Goal: Transaction & Acquisition: Purchase product/service

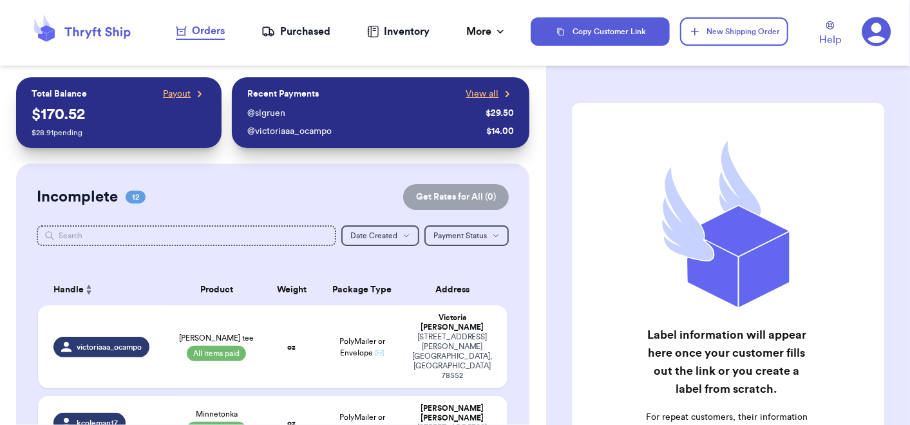
drag, startPoint x: 1469, startPoint y: 1, endPoint x: 530, endPoint y: 173, distance: 955.1
click at [170, 95] on span "Payout" at bounding box center [177, 94] width 28 height 13
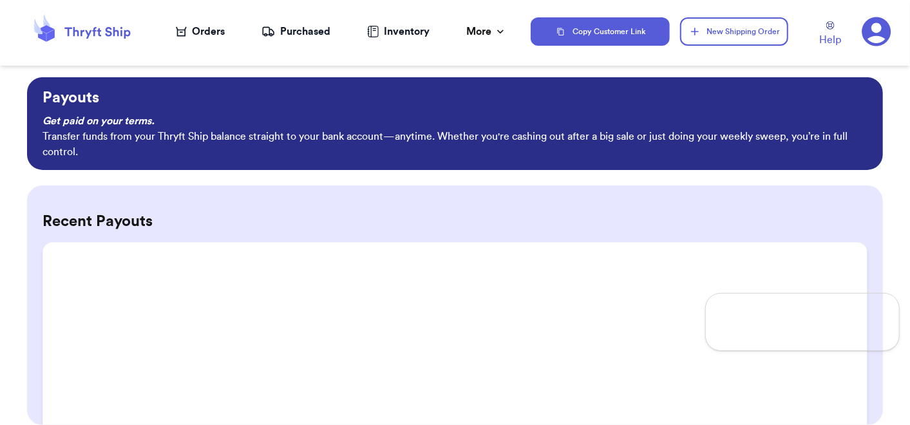
click at [194, 24] on div "Orders" at bounding box center [200, 31] width 49 height 15
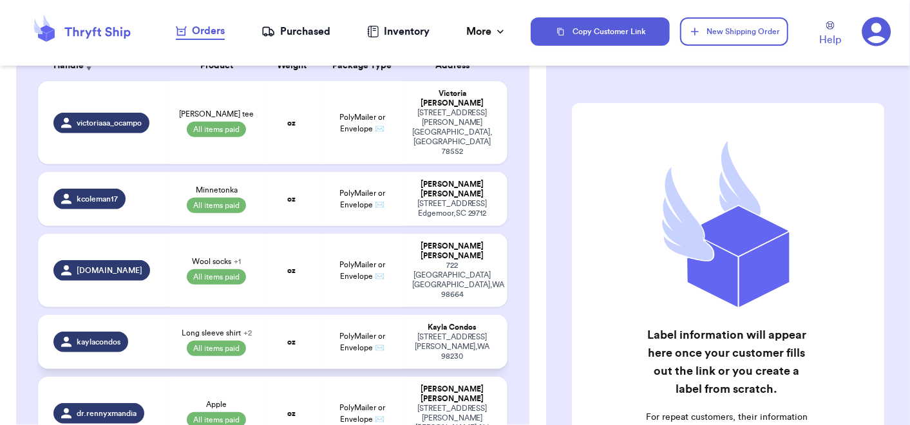
scroll to position [225, 0]
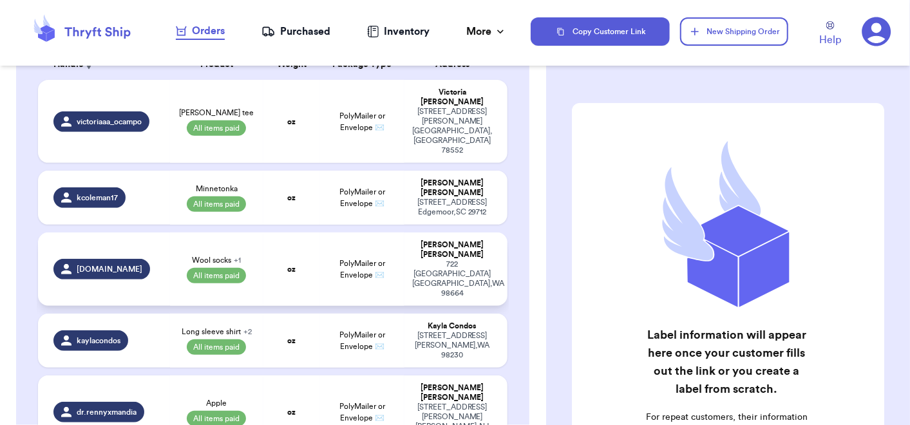
click at [263, 232] on td "oz" at bounding box center [291, 268] width 56 height 73
select select "paid"
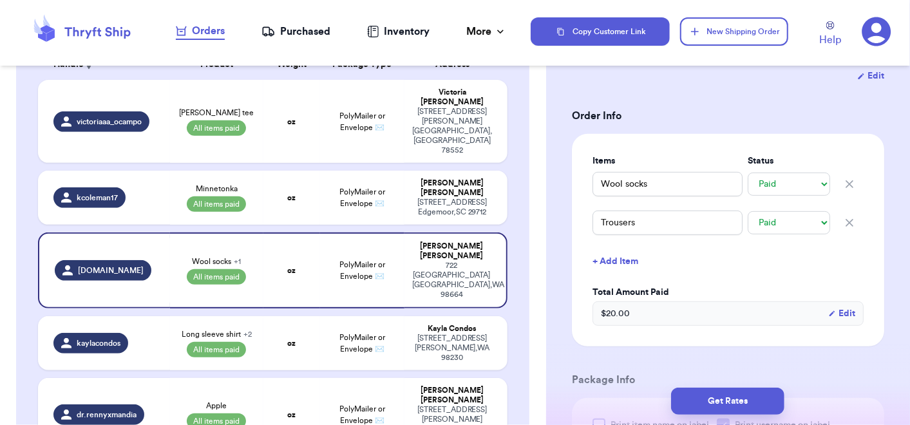
scroll to position [269, 0]
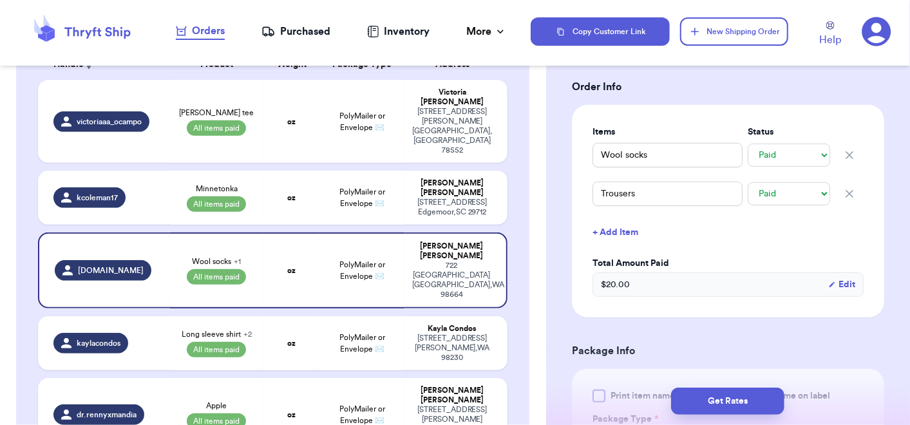
click at [603, 237] on button "+ Add Item" at bounding box center [727, 232] width 281 height 28
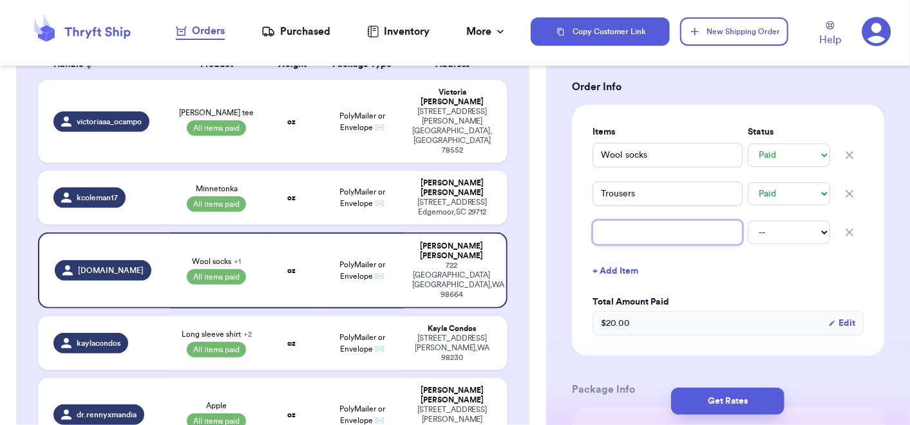
click at [603, 237] on input "text" at bounding box center [667, 232] width 150 height 24
type input "B"
type input "Ba"
type input "Bab"
type input "Baby"
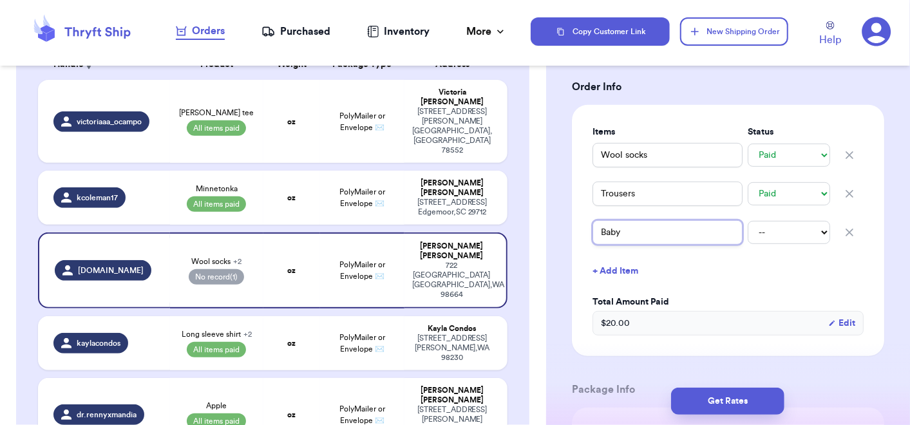
type input "Baby"
type input "Baby B"
type input "Baby Bl"
type input "Baby Blu"
type input "Baby Blue"
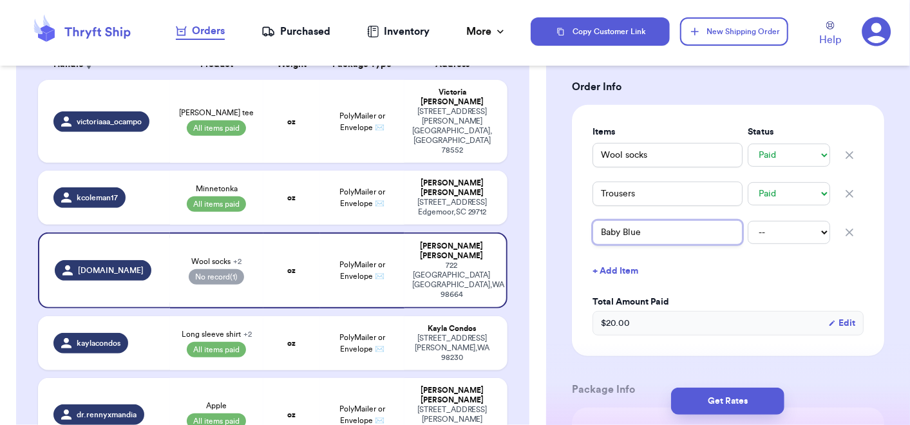
type input "Baby Blue"
type input "Baby Blue O"
type input "Baby Blue Ov"
type input "Baby Blue O"
type input "Baby Blue"
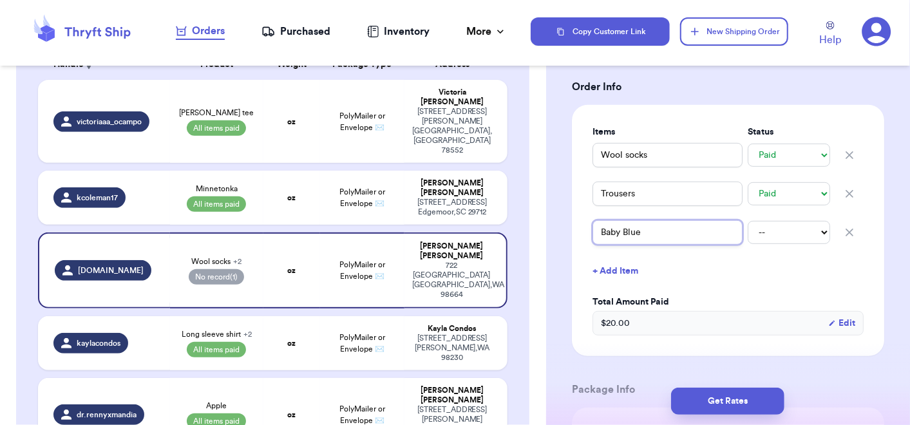
type input "Baby Blue S"
type input "Baby Blue Si"
type input "Baby Blue Sif"
type input "Baby Blue Sift"
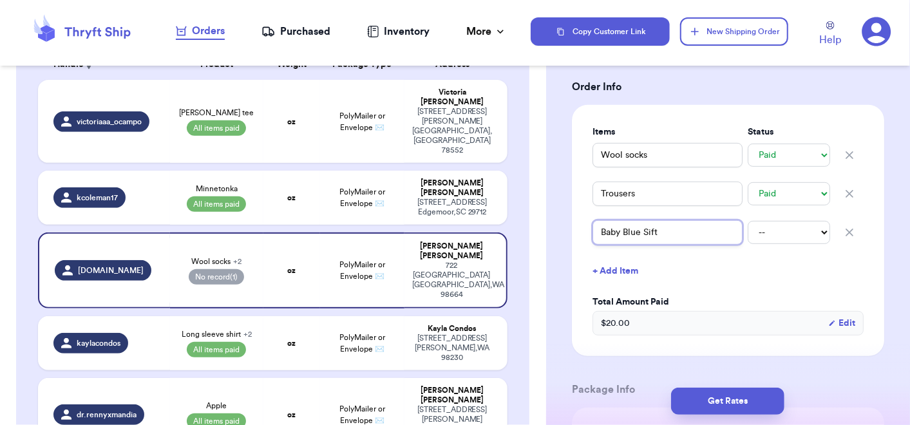
type input "Baby Blue Sift"
type input "Baby Blue Sif"
type input "Baby Blue Si"
type input "Baby Blue S"
type input "Baby Blue So"
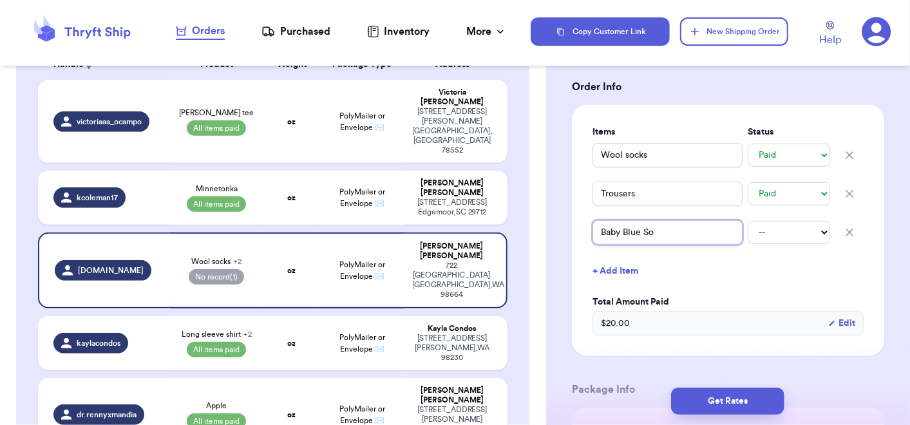
type input "Baby Blue Sof"
type input "Baby Blue Soft"
type input "Baby Blue Soft O"
type input "Baby Blue Soft Ov"
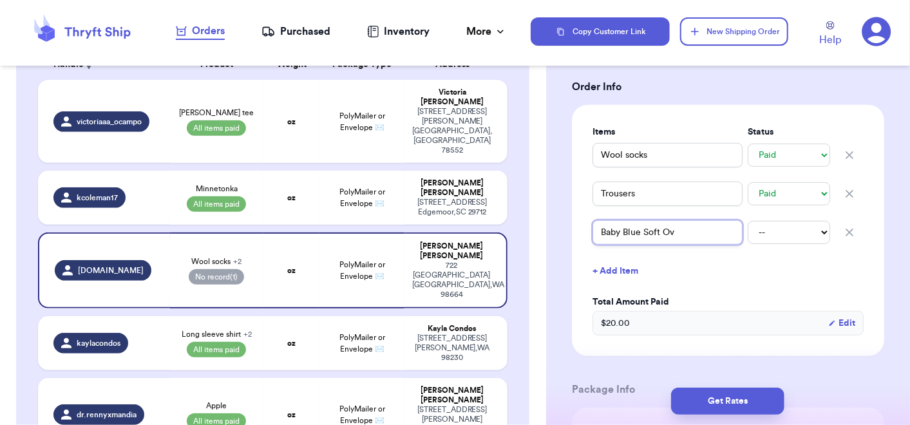
type input "Baby Blue Soft Ove"
type input "Baby Blue Soft Over"
type input "Baby Blue Soft Overa"
type input "Baby Blue Soft Overal"
type input "Baby Blue Soft Overals"
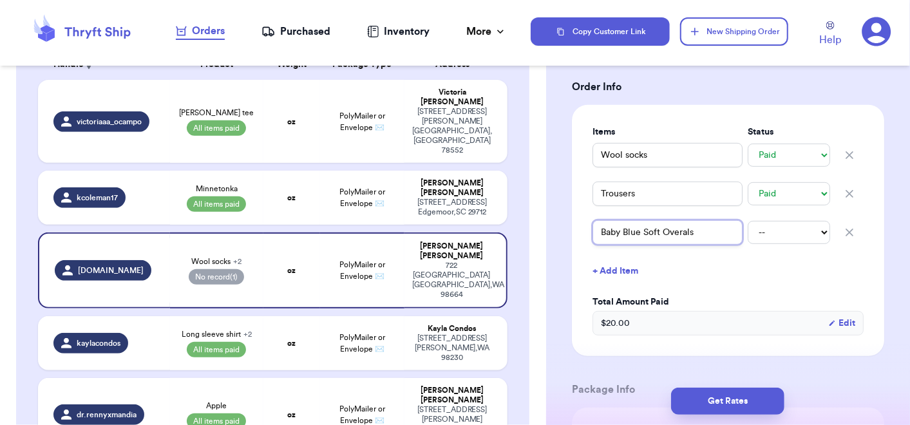
type input "Baby Blue Soft Overal"
type input "Baby Blue Soft Overall"
type input "Baby Blue Soft Overalls"
click at [748, 235] on select "-- Paid Owes" at bounding box center [789, 232] width 82 height 23
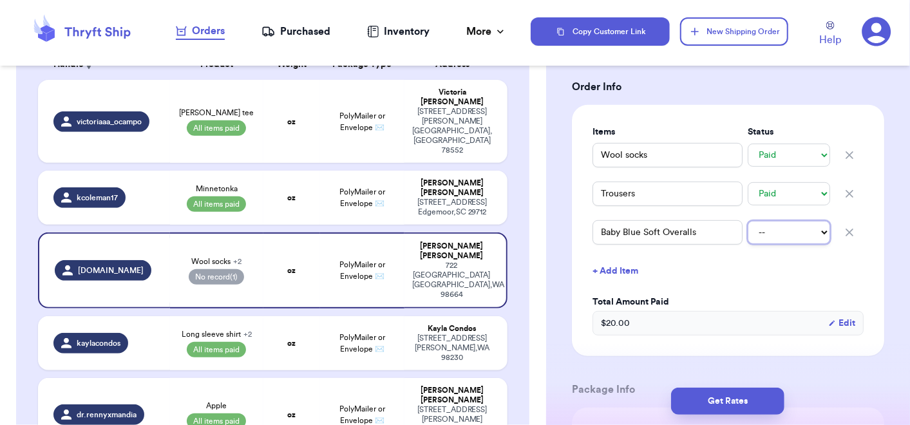
select select "paid"
click at [748, 221] on select "-- Paid Owes" at bounding box center [789, 232] width 82 height 23
click at [632, 272] on button "+ Add Item" at bounding box center [727, 271] width 281 height 28
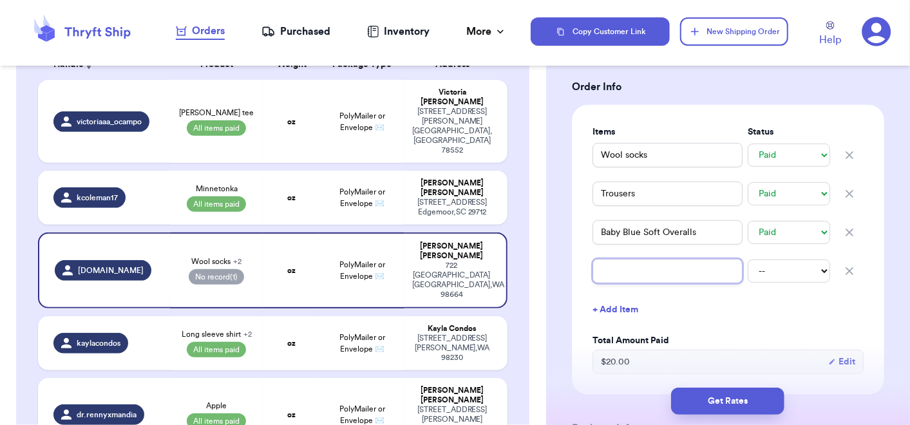
click at [632, 272] on input "text" at bounding box center [667, 271] width 150 height 24
type input "B"
type input "Ba"
type input "Bab"
type input "Baby"
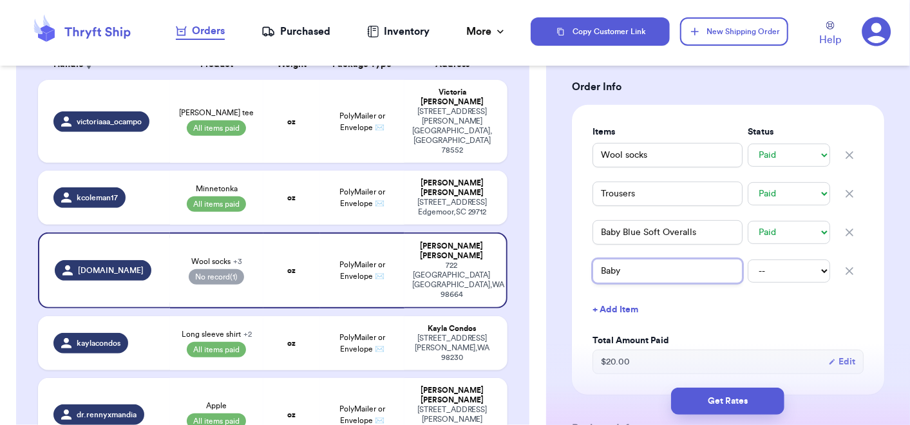
type input "Baby"
type input "Baby B"
type input "Baby Bo"
type input "Baby Bod"
type input "Baby Bode"
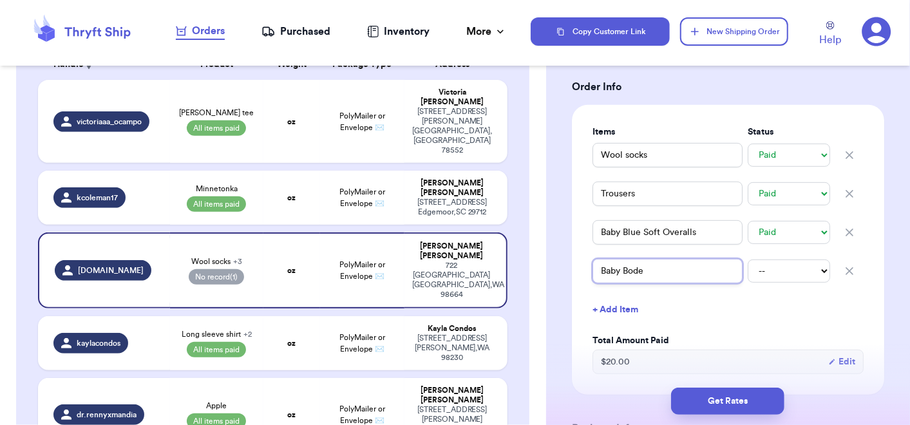
type input "Baby Boden"
type input "Baby Boden S"
type input "Baby Boden St"
type input "Baby Boden Sta"
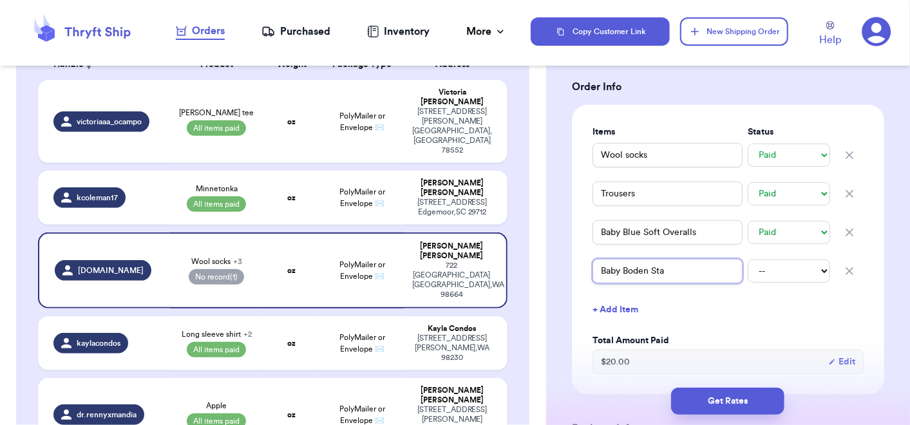
type input "Baby Boden Star"
type input "Baby Boden Star N"
type input "Baby Boden Star"
type input "Baby Boden Star V"
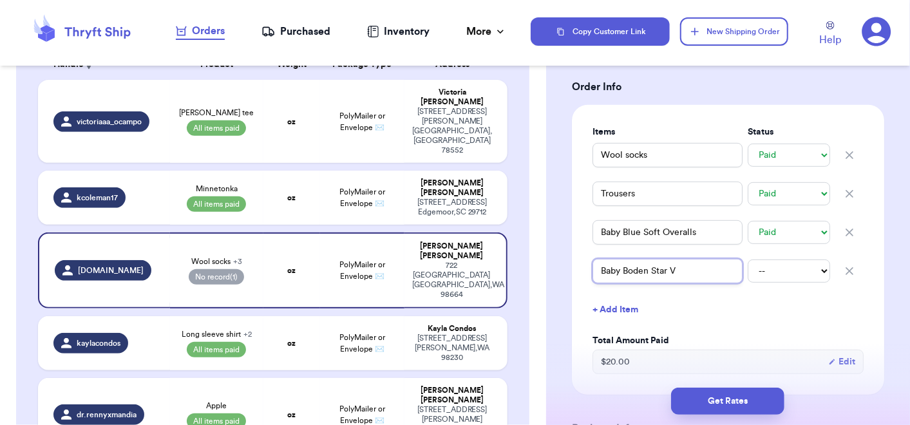
type input "Baby Boden Star"
type input "Baby Boden Star B"
type input "Baby Boden Star Bo"
type input "Baby Boden Star Bod"
type input "Baby Boden Star Body"
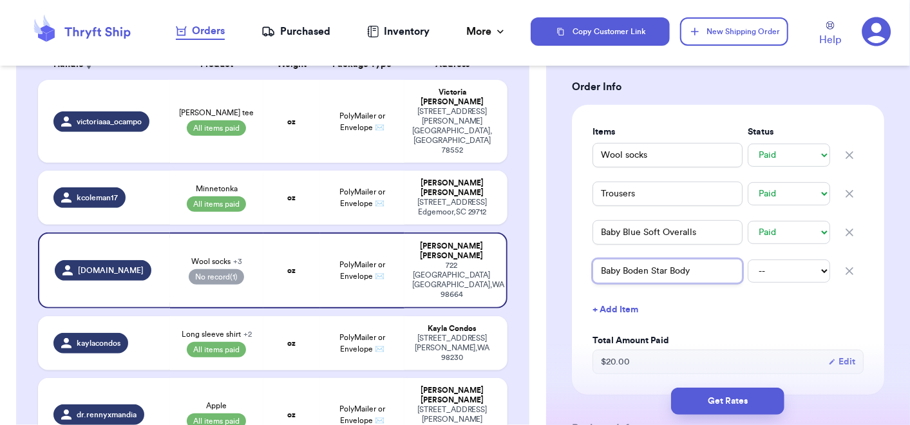
type input "Baby Boden Star Bodys"
type input "Baby Boden Star Bodysu"
type input "Baby Boden Star Bodysui"
type input "Baby Boden Star Bodysuit"
click at [600, 269] on input "Baby Boden Star Bodysuit" at bounding box center [667, 271] width 150 height 24
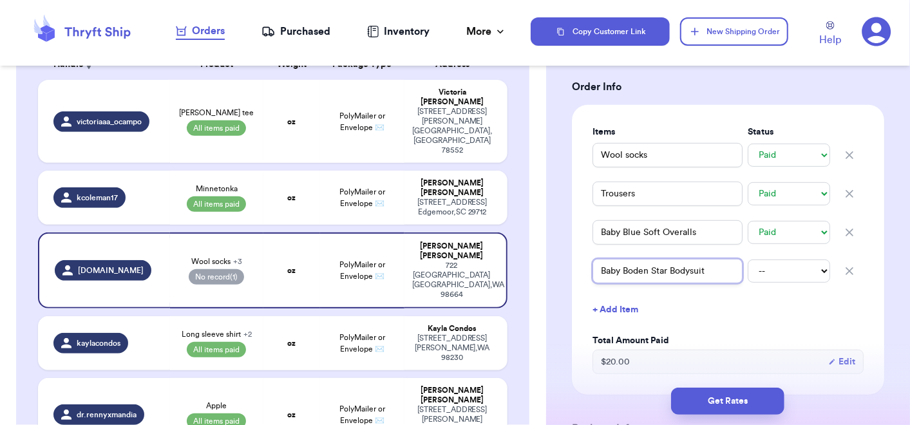
type input "GBaby Boden Star Bodysuit"
type input "GrBaby Boden Star Bodysuit"
type input "GraBaby Boden Star Bodysuit"
type input "GrayBaby Boden Star Bodysuit"
type input "Gray Baby Boden Star Bodysuit"
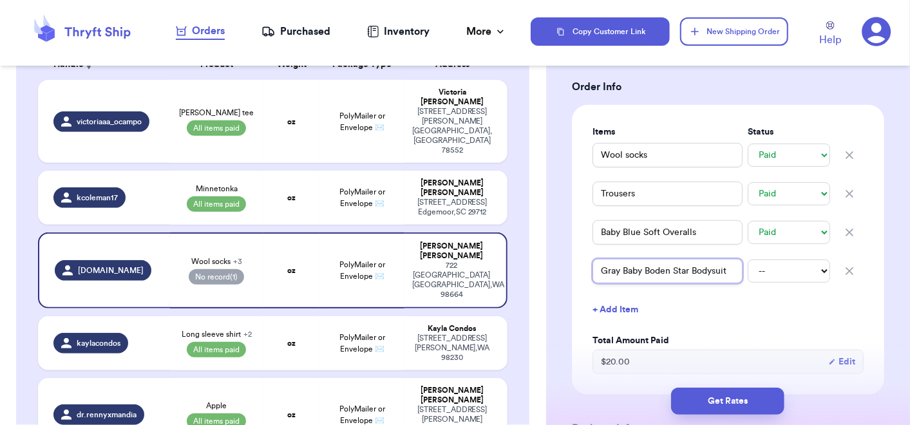
type input "Gray Baby Boden Star Bodysuit"
click at [575, 342] on div "Items Status Wool socks -- Paid Owes Trousers -- Paid Owes Baby Blue Soft Overa…" at bounding box center [728, 250] width 312 height 290
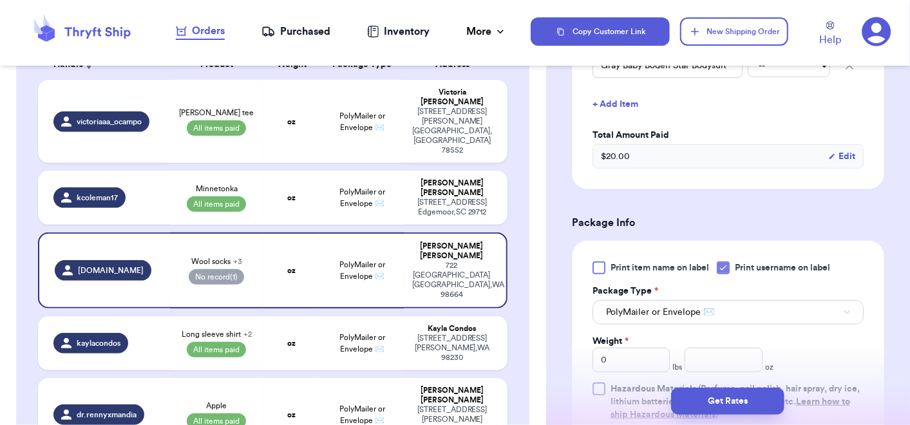
scroll to position [362, 0]
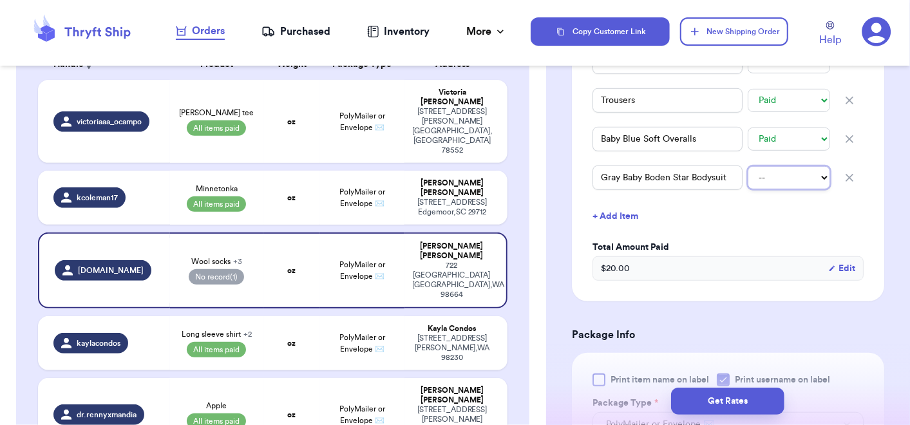
click at [802, 175] on select "-- Paid Owes" at bounding box center [789, 177] width 82 height 23
select select "paid"
click at [748, 166] on select "-- Paid Owes" at bounding box center [789, 177] width 82 height 23
click at [561, 264] on div "Shipping Information Delete Label Customer Info Instagram Handle: [DOMAIN_NAME]…" at bounding box center [728, 303] width 364 height 1177
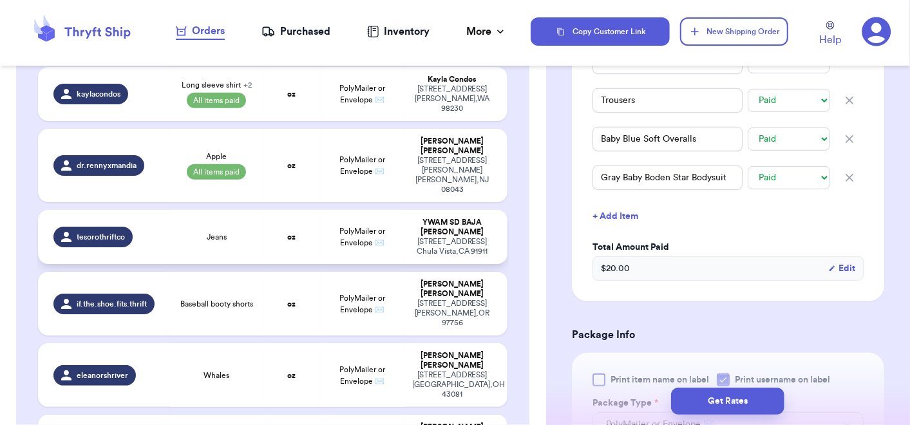
scroll to position [475, 0]
click at [256, 210] on td "Jeans" at bounding box center [217, 237] width 94 height 54
type input "Jeans"
select select "unknown"
type input "0"
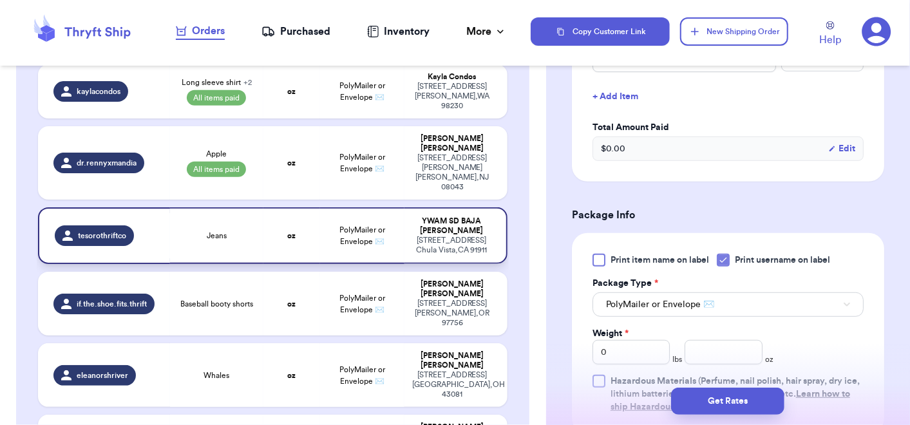
scroll to position [464, 0]
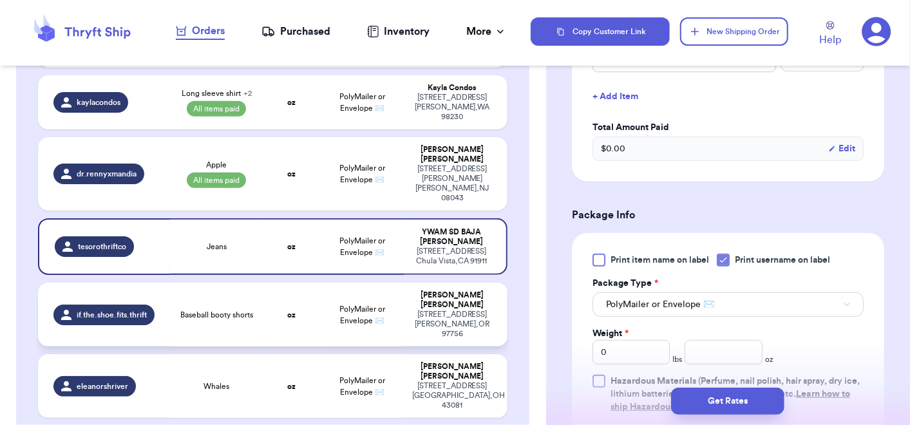
click at [256, 283] on td "Baseball booty shorts" at bounding box center [217, 315] width 94 height 64
type input "Baseball booty shorts"
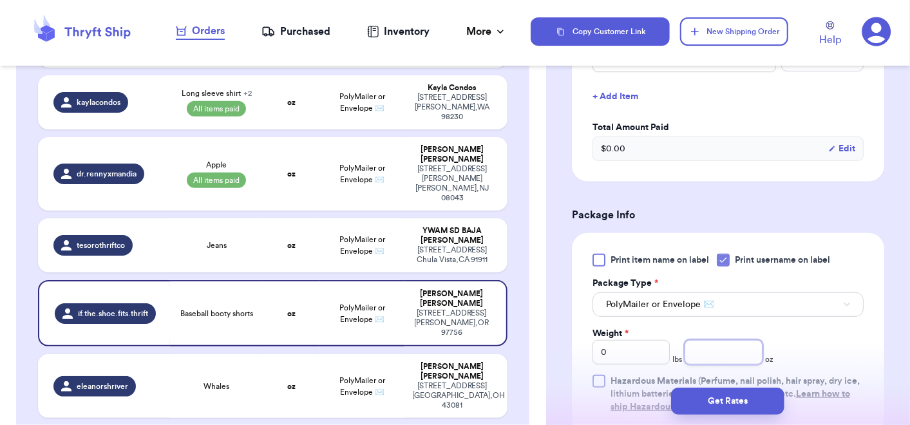
click at [694, 348] on input "number" at bounding box center [723, 352] width 77 height 24
type input "1.9"
click at [734, 399] on button "Get Rates" at bounding box center [727, 401] width 113 height 27
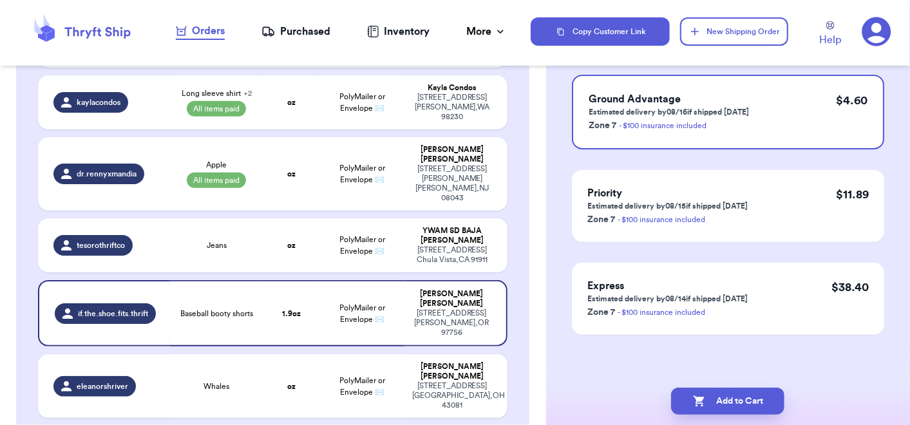
scroll to position [0, 0]
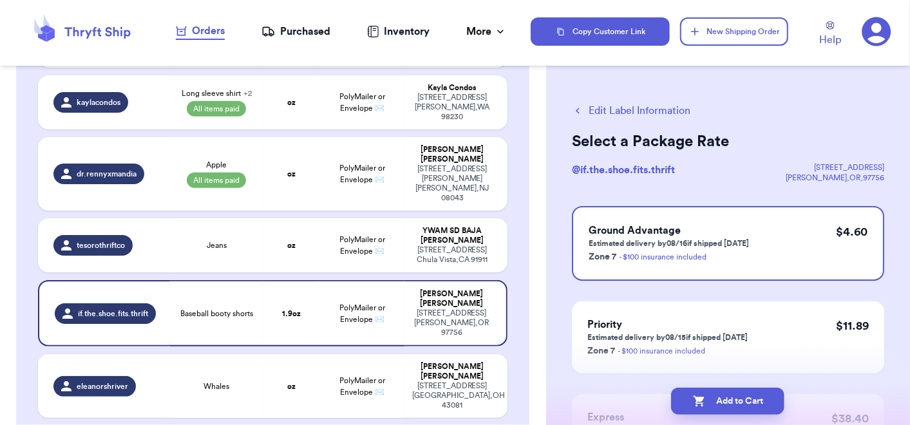
click at [601, 109] on button "Edit Label Information" at bounding box center [631, 110] width 118 height 15
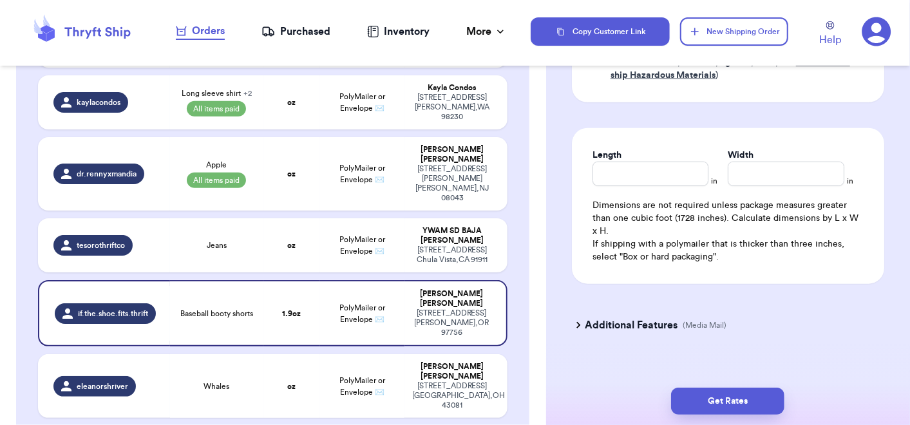
scroll to position [688, 0]
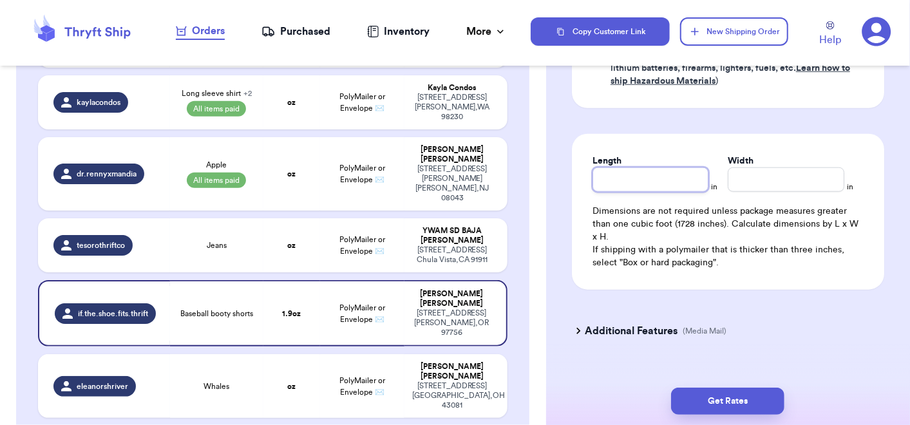
click at [629, 177] on input "Length" at bounding box center [650, 179] width 117 height 24
type input "6"
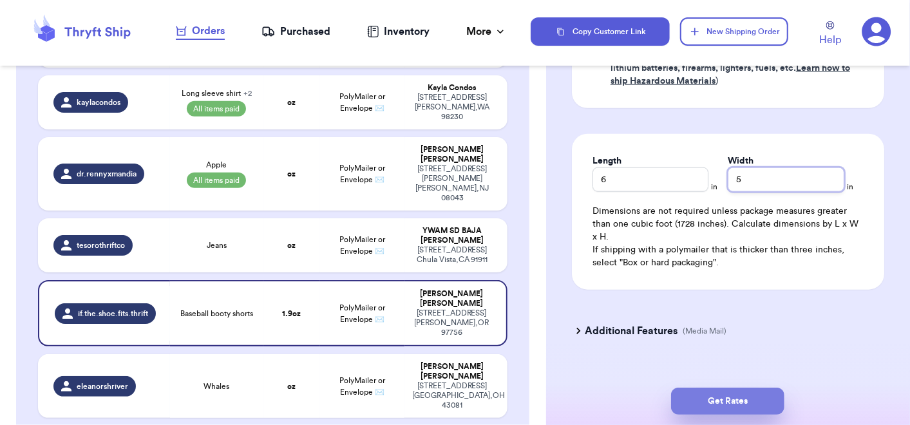
type input "5"
click at [726, 405] on button "Get Rates" at bounding box center [727, 401] width 113 height 27
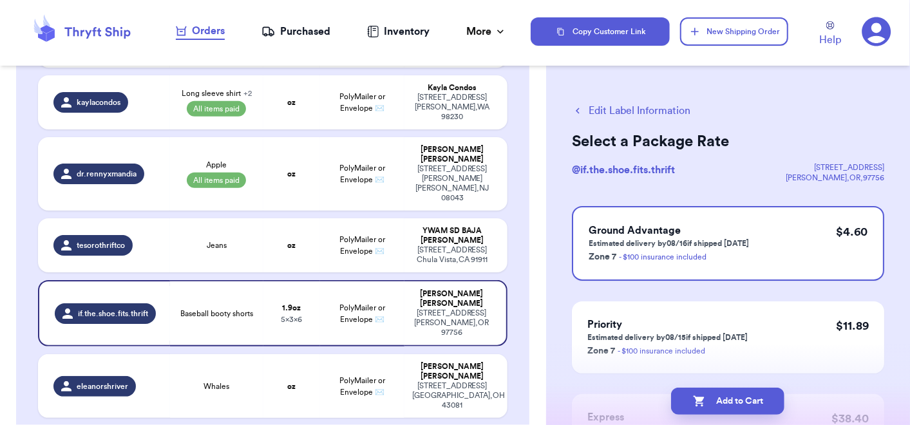
scroll to position [0, 0]
click at [701, 406] on icon "button" at bounding box center [699, 401] width 13 height 13
checkbox input "true"
select select "paid"
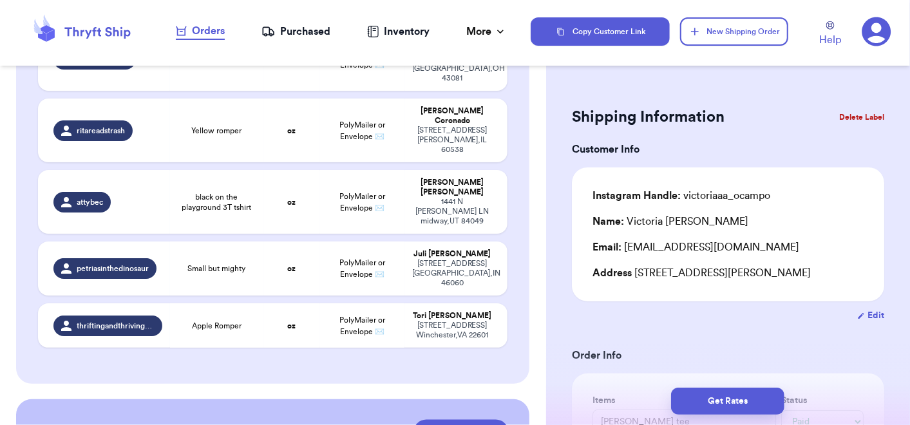
scroll to position [522, 0]
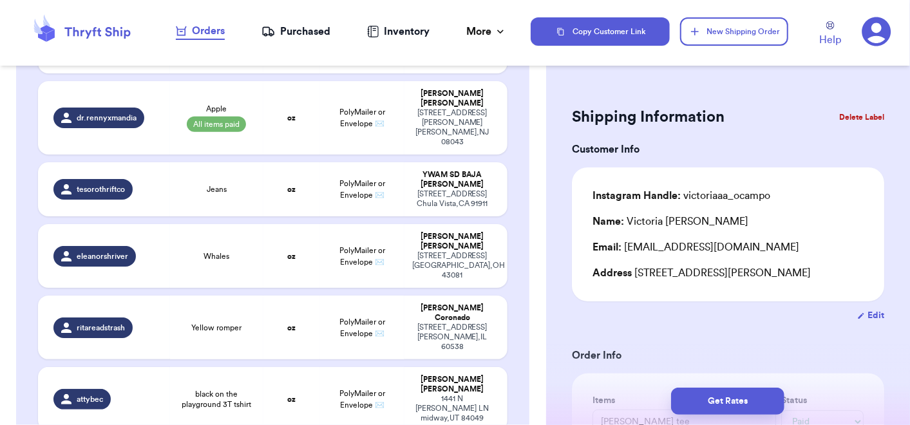
type input "Apple Romper"
select select "unknown"
type input "0"
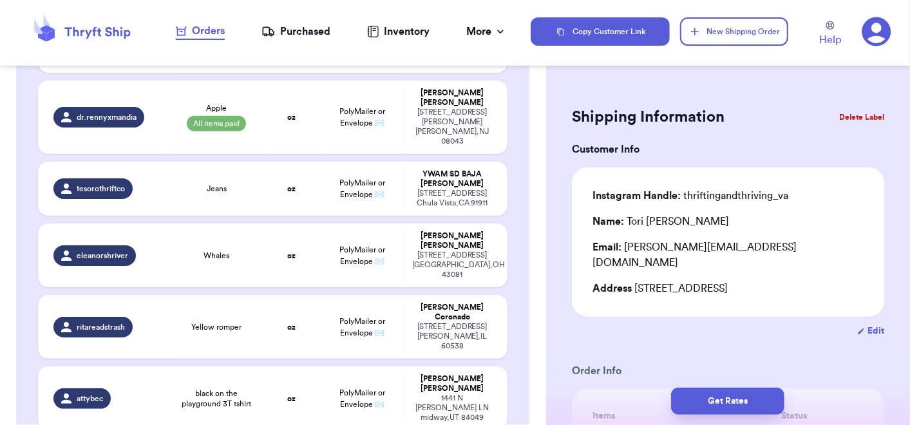
click at [835, 117] on button "Delete Label" at bounding box center [861, 117] width 55 height 28
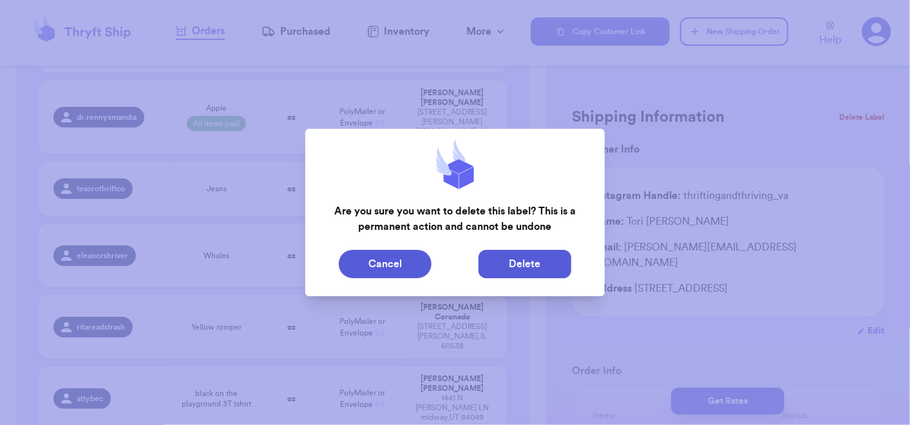
click at [501, 265] on button "Delete" at bounding box center [524, 264] width 93 height 28
type input "[PERSON_NAME] tee"
select select "paid"
type input "14"
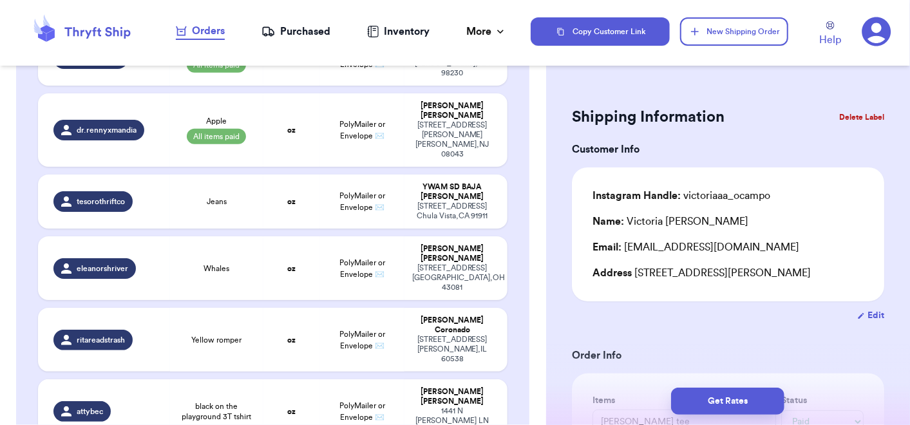
scroll to position [430, 0]
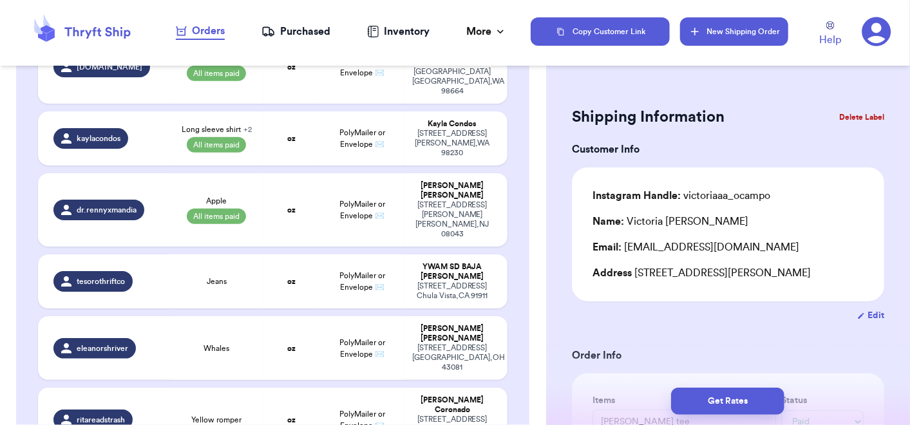
click at [742, 39] on button "New Shipping Order" at bounding box center [734, 31] width 108 height 28
select select "unknown"
type input "0"
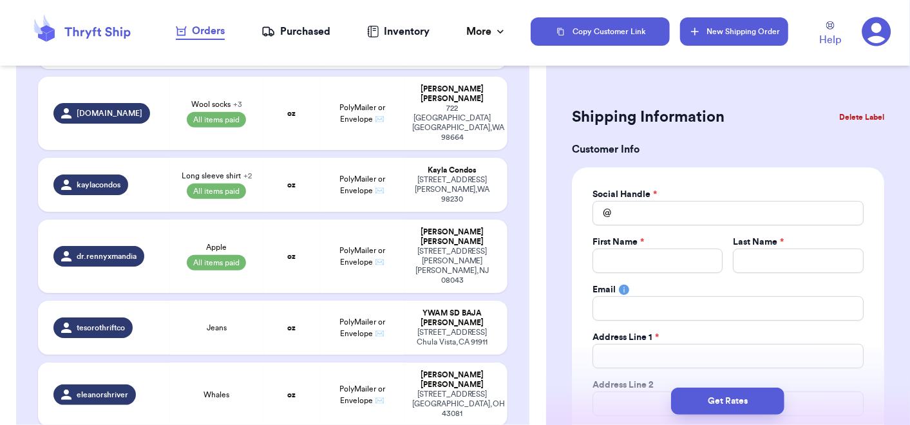
scroll to position [477, 0]
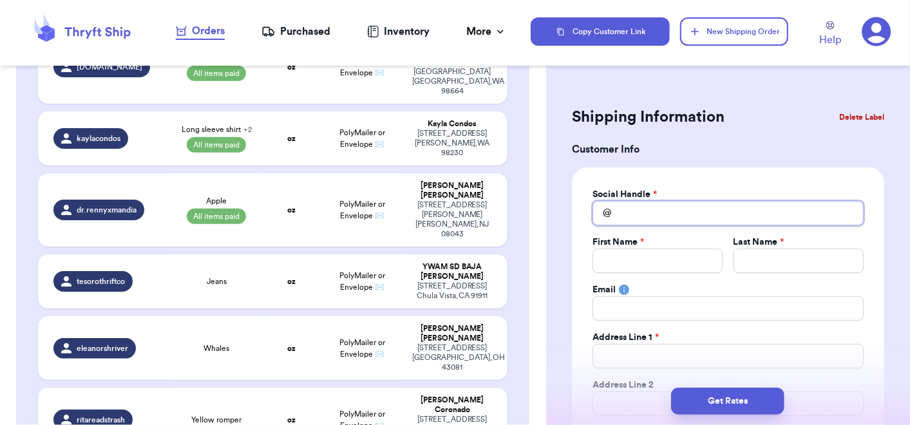
click at [710, 210] on input "Total Amount Paid" at bounding box center [727, 213] width 271 height 24
type input "w"
type input "we"
type input "w"
type input "wi"
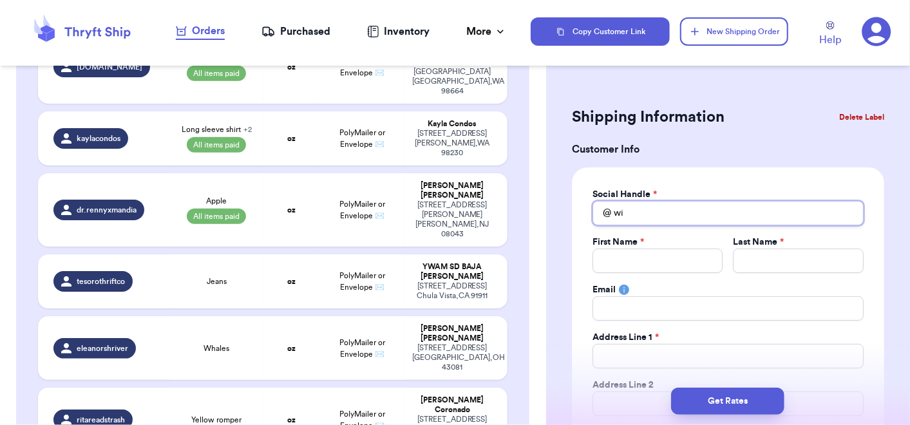
type input "wil"
type input "wild"
type input "wildf"
type input "wildfl"
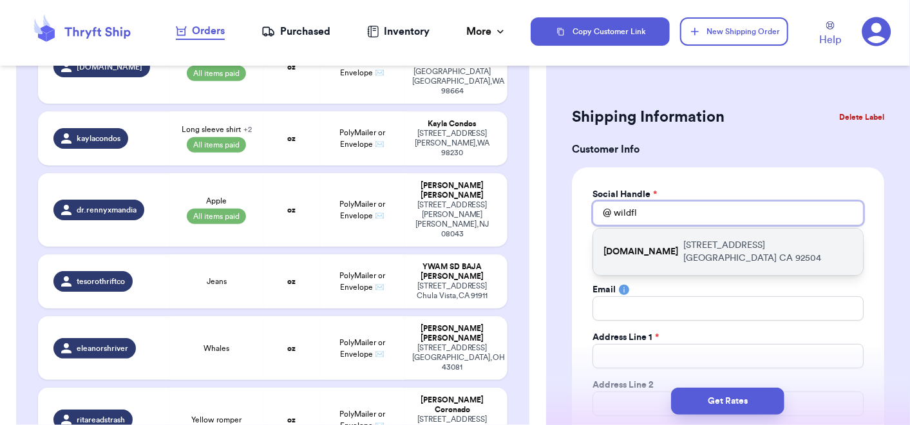
type input "wildfl"
click at [710, 243] on p "[STREET_ADDRESS]" at bounding box center [767, 252] width 169 height 26
type input "[DOMAIN_NAME]"
type input "Amber"
type input "[PERSON_NAME]"
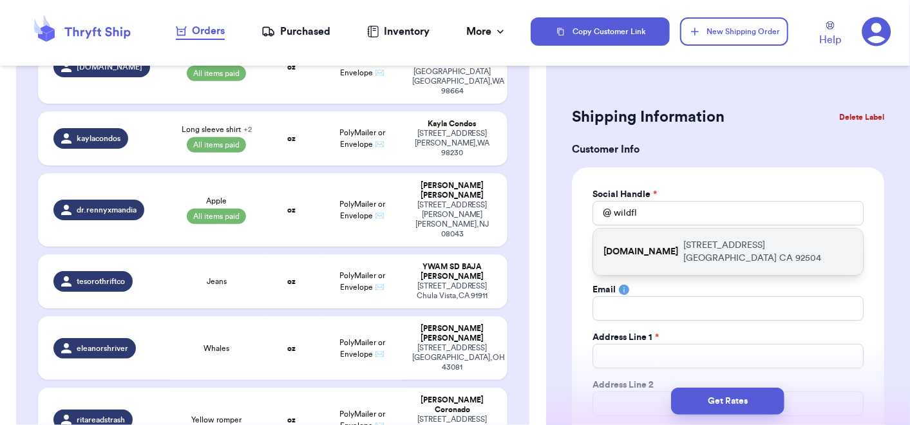
type input "[EMAIL_ADDRESS][PERSON_NAME][DOMAIN_NAME]"
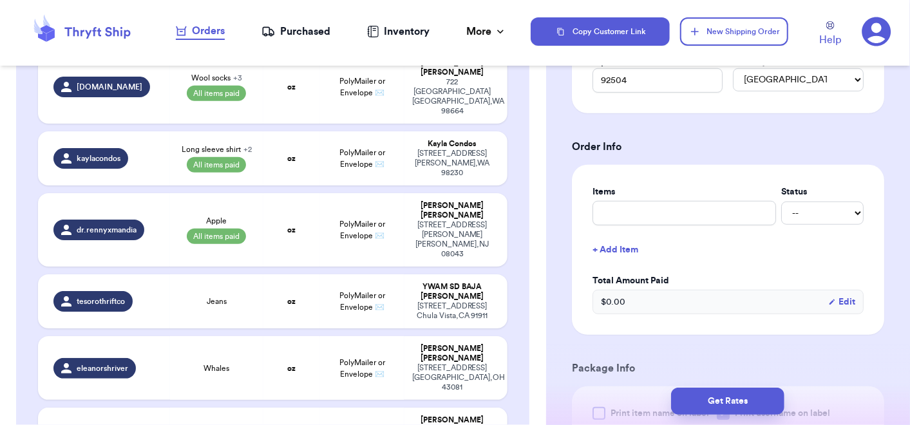
scroll to position [503, 0]
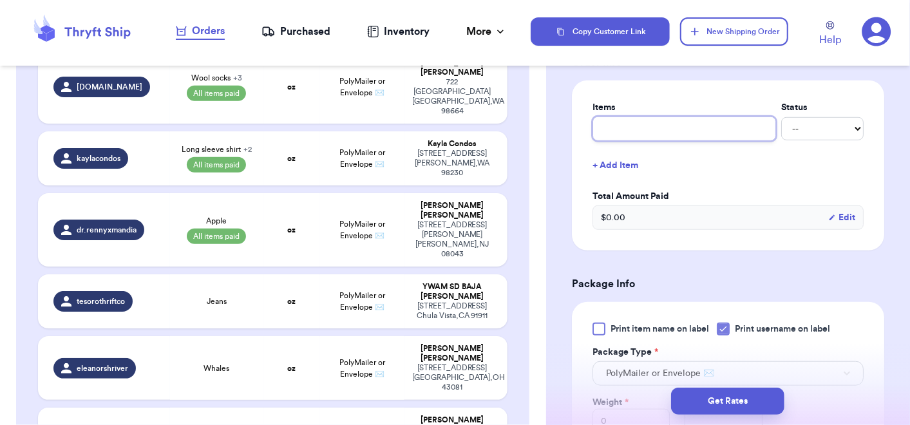
click at [680, 127] on input "text" at bounding box center [684, 129] width 184 height 24
click at [670, 127] on input "[PERSON_NAME] blend overalls" at bounding box center [684, 129] width 184 height 24
click at [783, 125] on select "-- Paid Owes" at bounding box center [822, 128] width 82 height 23
click at [781, 117] on select "-- Paid Owes" at bounding box center [822, 128] width 82 height 23
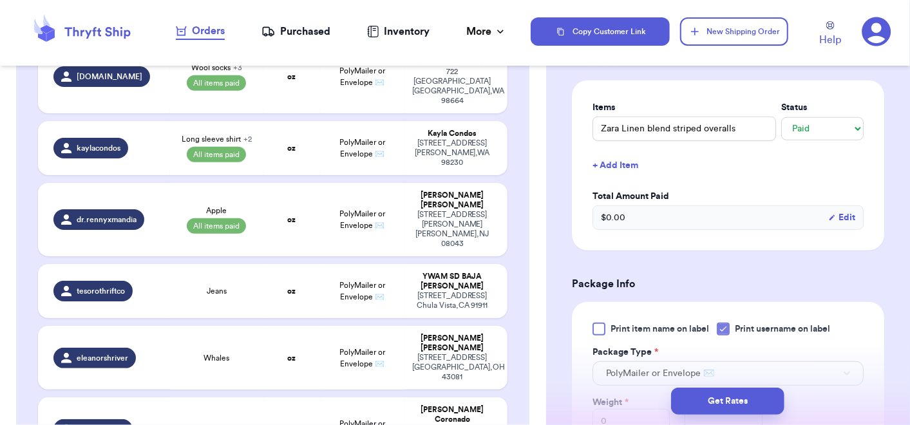
click at [625, 165] on button "+ Add Item" at bounding box center [727, 165] width 281 height 28
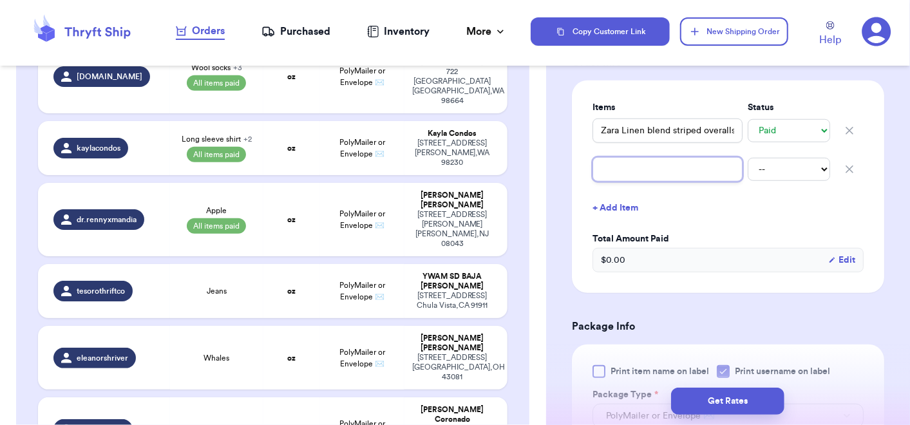
click at [625, 165] on input "text" at bounding box center [667, 169] width 150 height 24
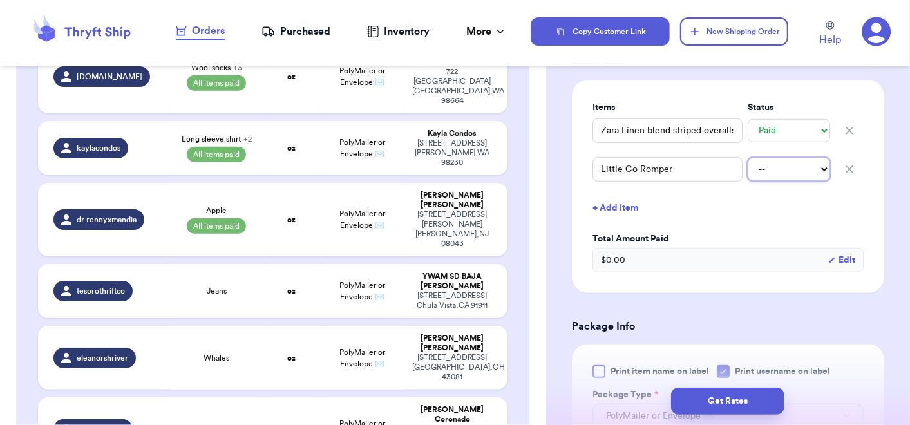
click at [802, 169] on select "-- Paid Owes" at bounding box center [789, 169] width 82 height 23
click at [748, 158] on select "-- Paid Owes" at bounding box center [789, 169] width 82 height 23
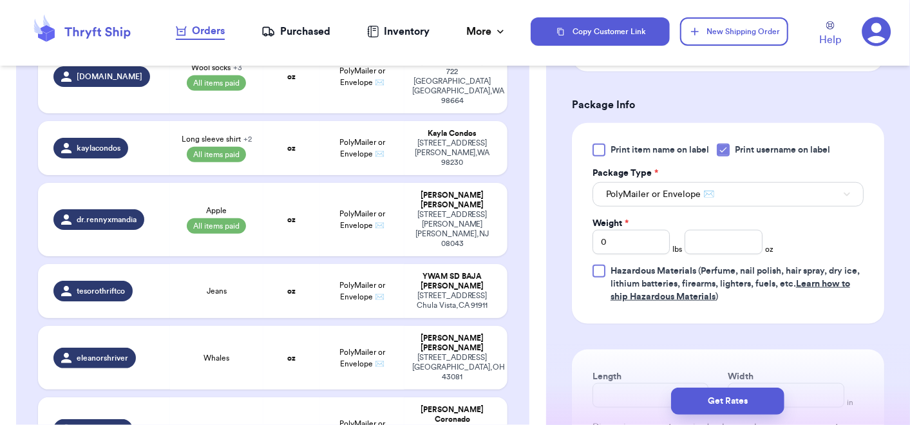
scroll to position [789, 0]
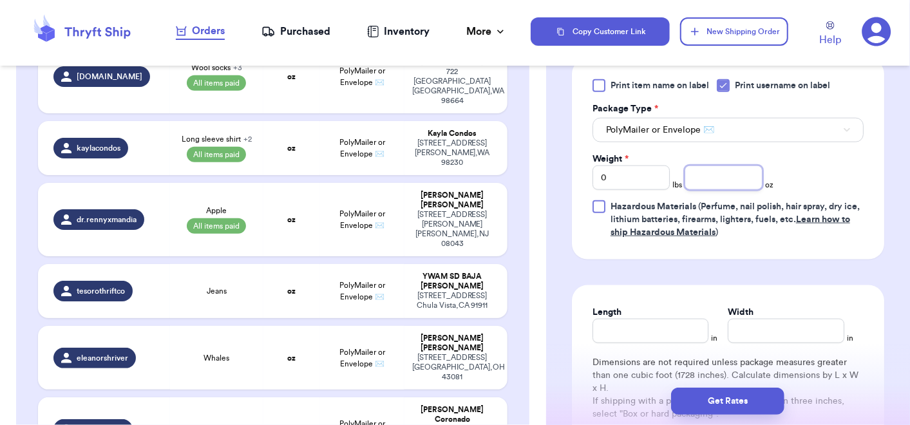
click at [712, 175] on input "number" at bounding box center [723, 177] width 77 height 24
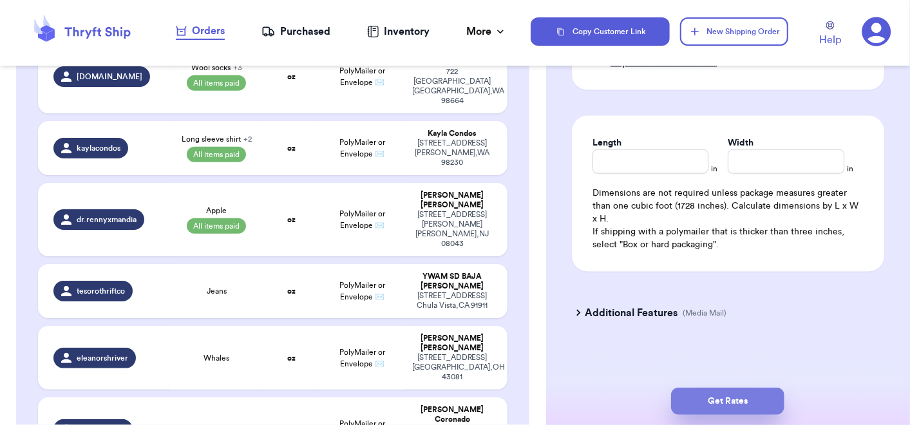
click at [728, 405] on button "Get Rates" at bounding box center [727, 401] width 113 height 27
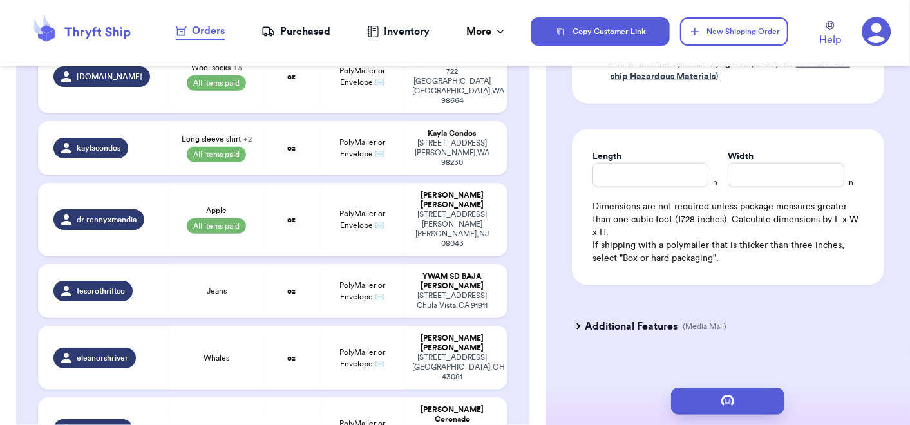
scroll to position [0, 0]
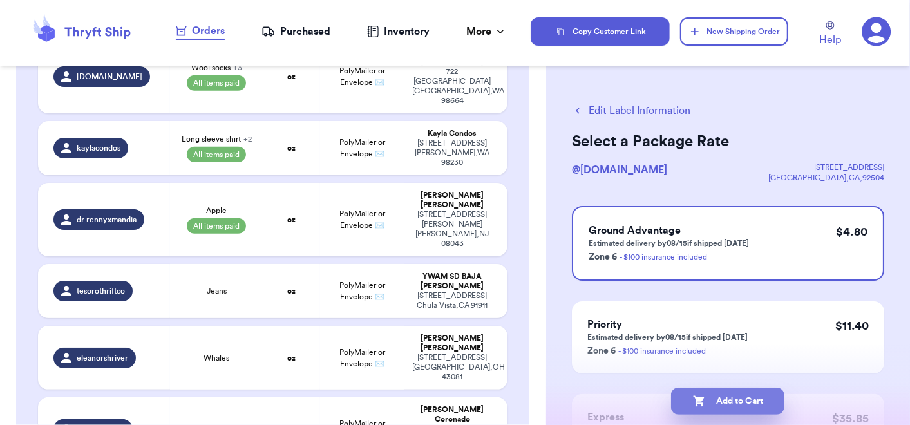
click at [723, 401] on button "Add to Cart" at bounding box center [727, 401] width 113 height 27
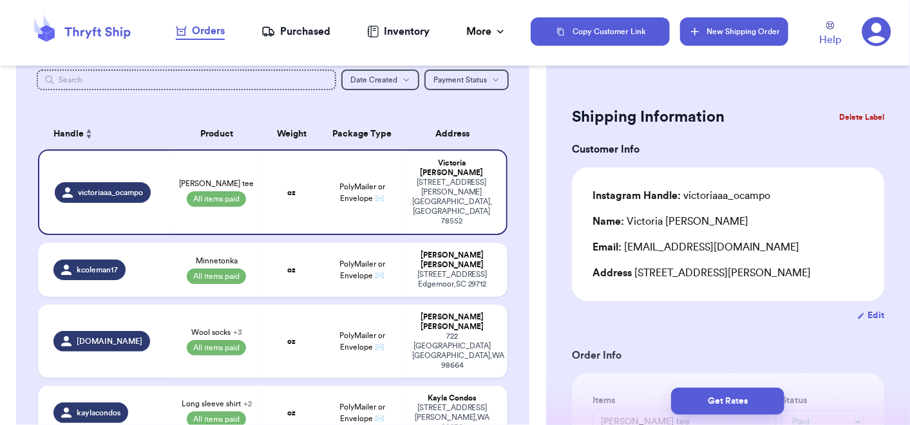
click at [735, 33] on button "New Shipping Order" at bounding box center [734, 31] width 108 height 28
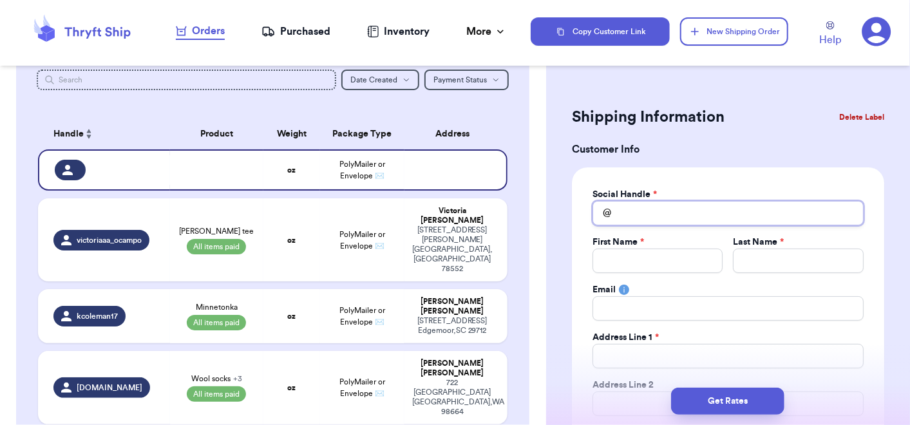
click at [679, 213] on input "Total Amount Paid" at bounding box center [727, 213] width 271 height 24
click at [654, 259] on input "Total Amount Paid" at bounding box center [657, 261] width 131 height 24
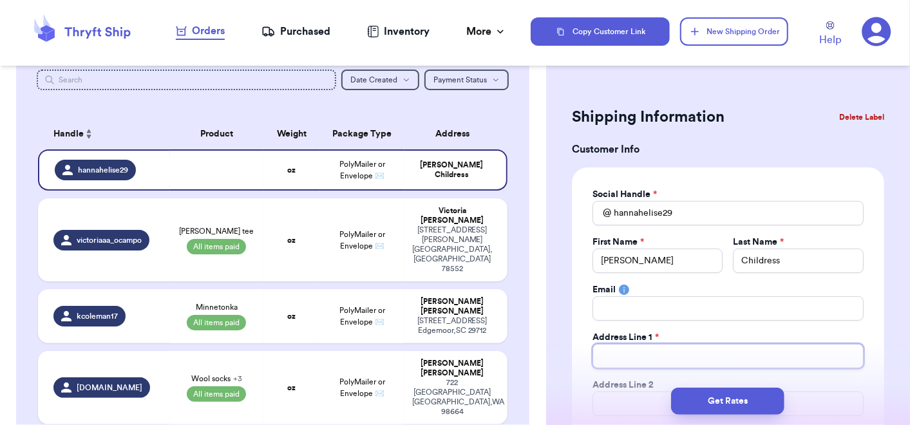
click at [649, 359] on input "Total Amount Paid" at bounding box center [727, 356] width 271 height 24
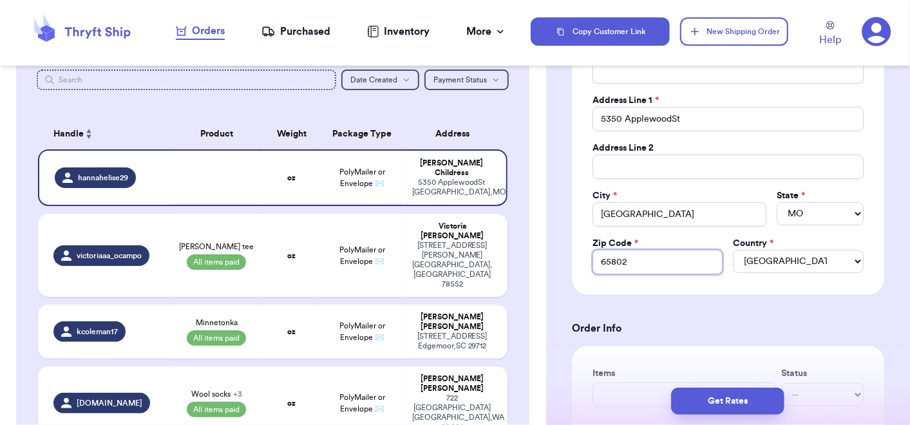
scroll to position [373, 0]
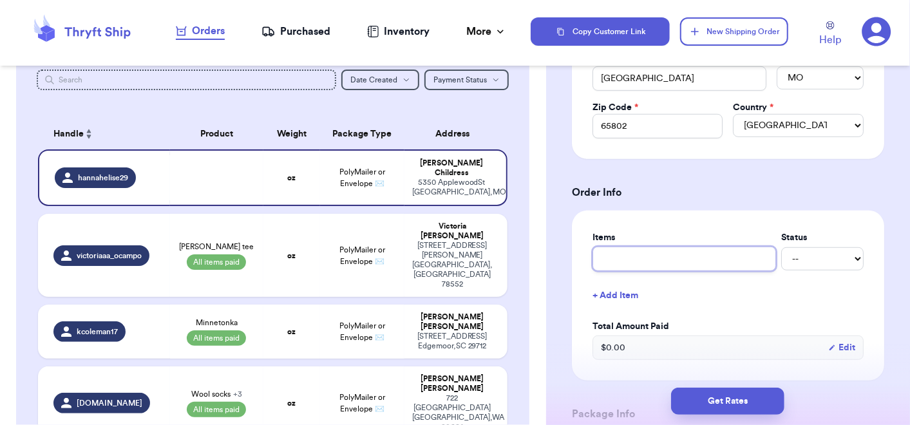
click at [612, 256] on input "text" at bounding box center [684, 259] width 184 height 24
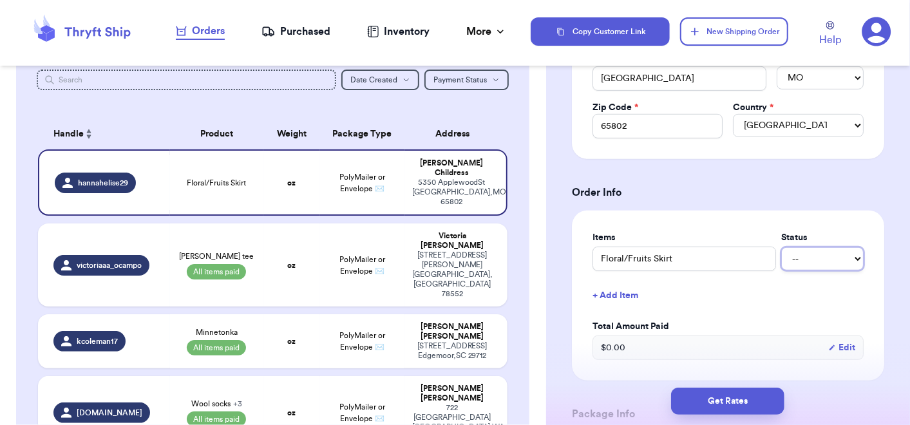
click at [786, 262] on select "-- Paid Owes" at bounding box center [822, 258] width 82 height 23
click at [781, 247] on select "-- Paid Owes" at bounding box center [822, 258] width 82 height 23
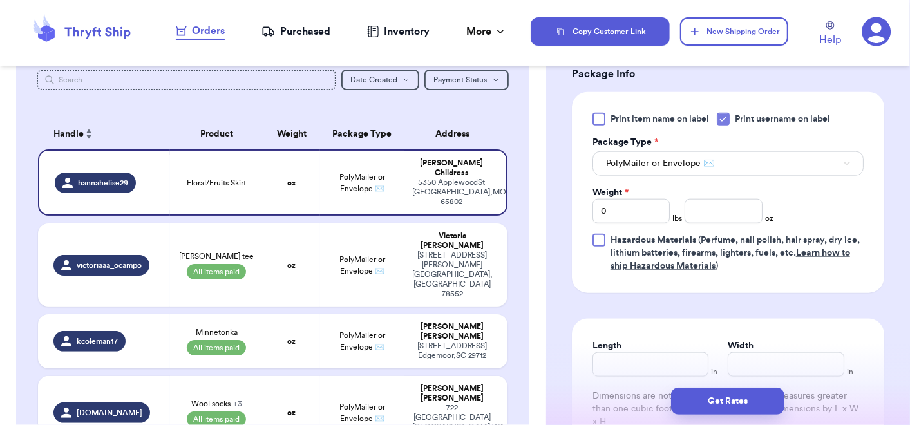
scroll to position [719, 0]
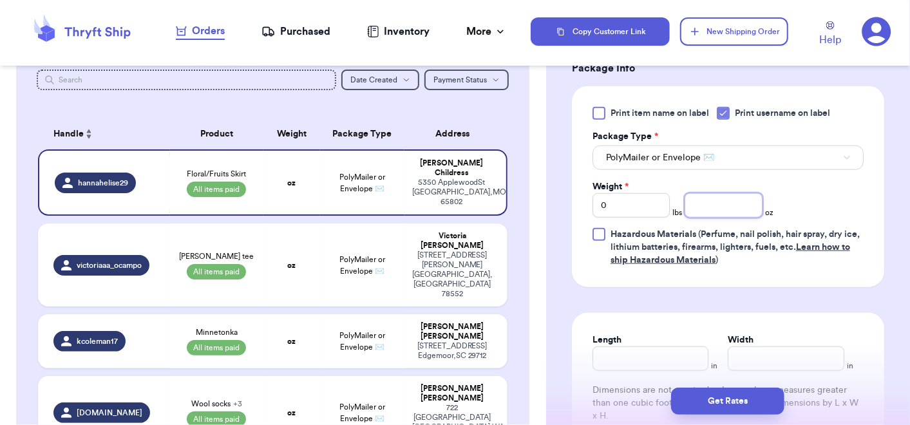
click at [721, 206] on input "number" at bounding box center [723, 205] width 77 height 24
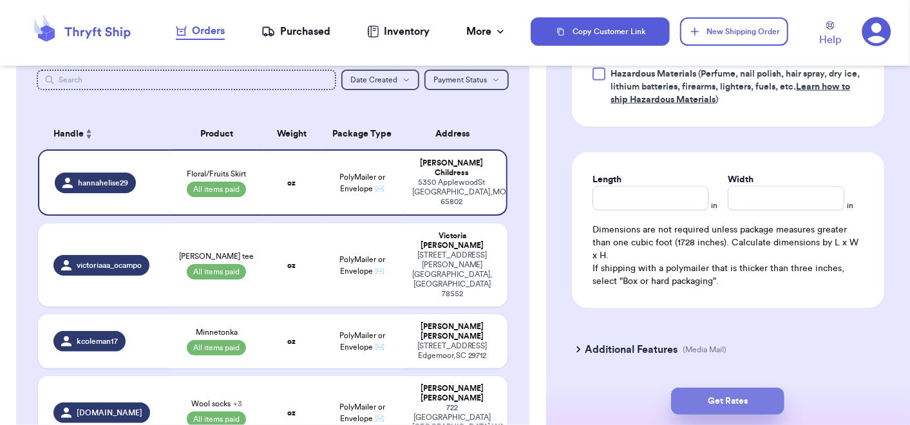
click at [744, 401] on button "Get Rates" at bounding box center [727, 401] width 113 height 27
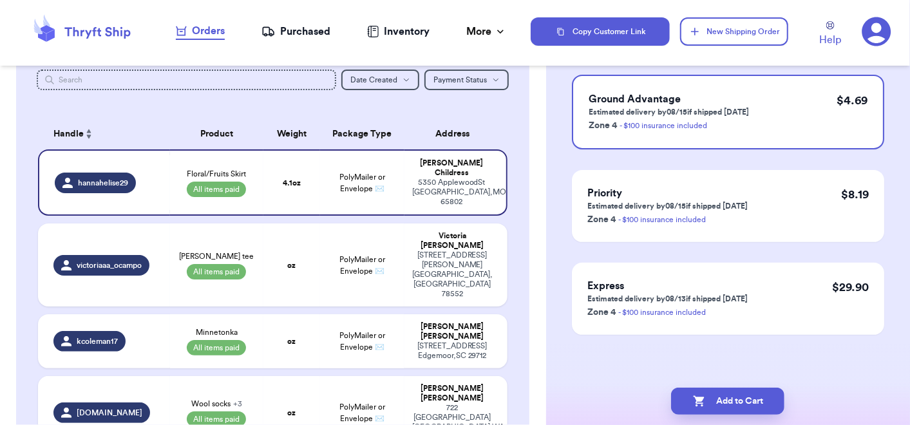
scroll to position [0, 0]
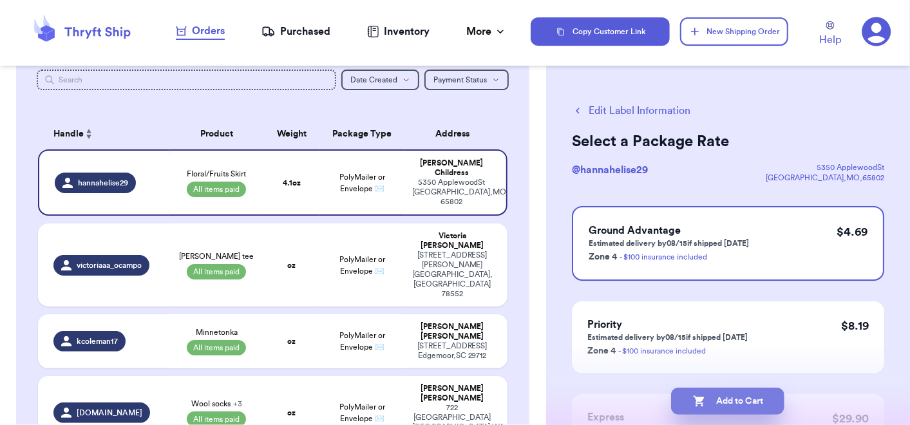
click at [726, 401] on button "Add to Cart" at bounding box center [727, 401] width 113 height 27
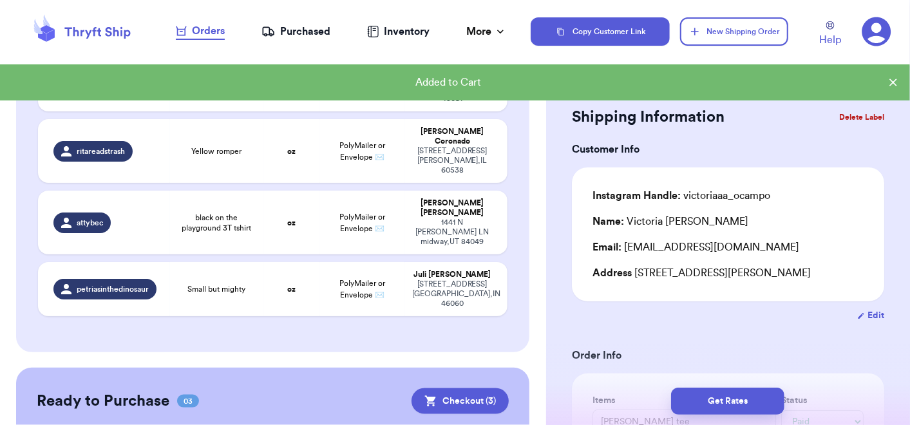
scroll to position [760, 0]
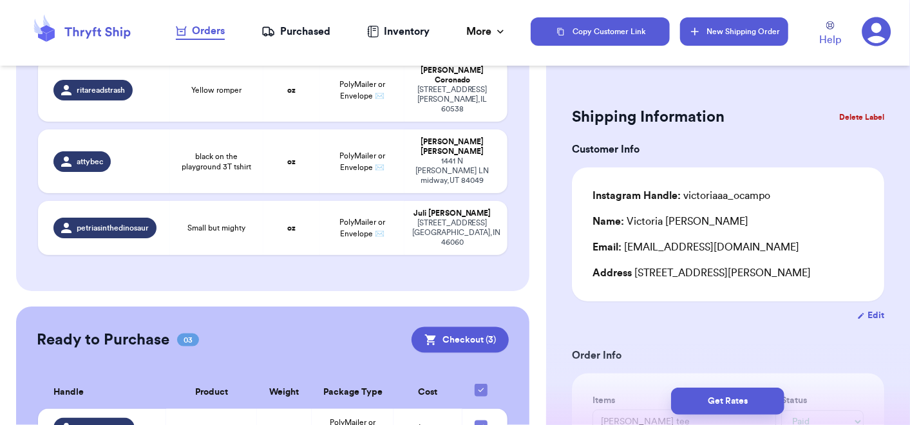
click at [728, 43] on button "New Shipping Order" at bounding box center [734, 31] width 108 height 28
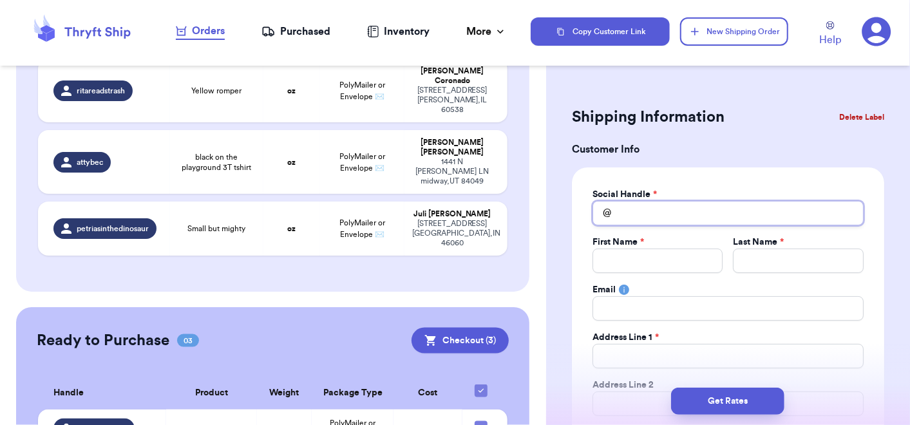
click at [645, 211] on input "Total Amount Paid" at bounding box center [727, 213] width 271 height 24
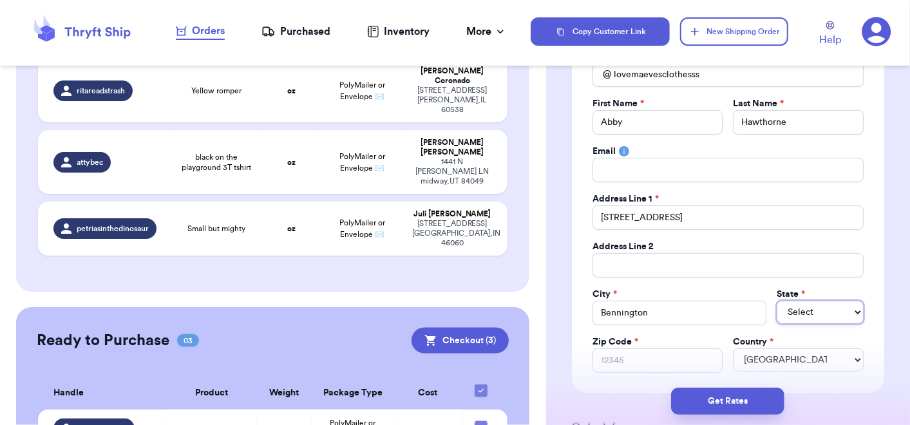
scroll to position [811, 0]
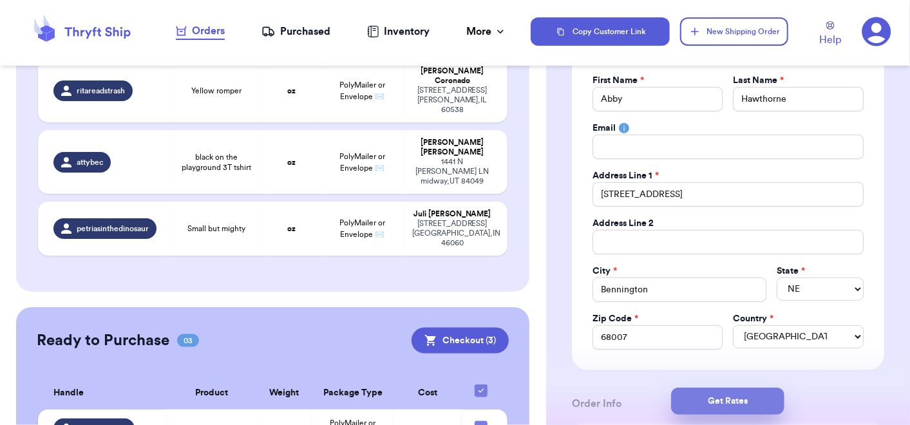
click at [717, 403] on button "Get Rates" at bounding box center [727, 401] width 113 height 27
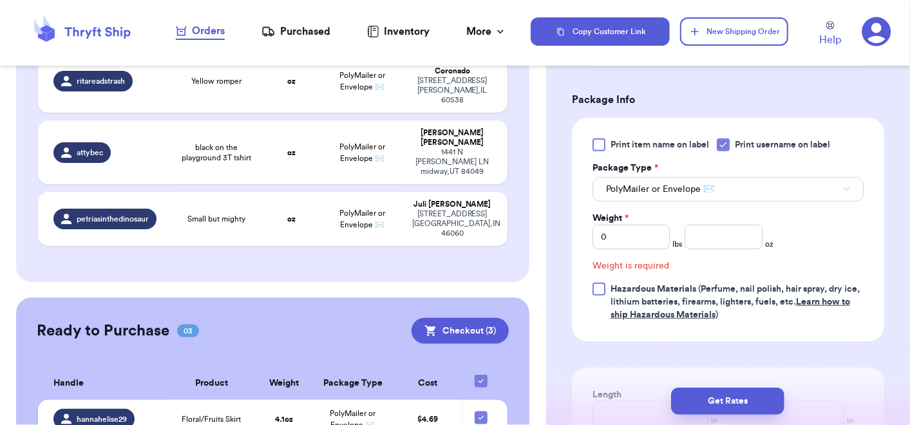
scroll to position [477, 0]
click at [708, 241] on input "number" at bounding box center [723, 237] width 77 height 24
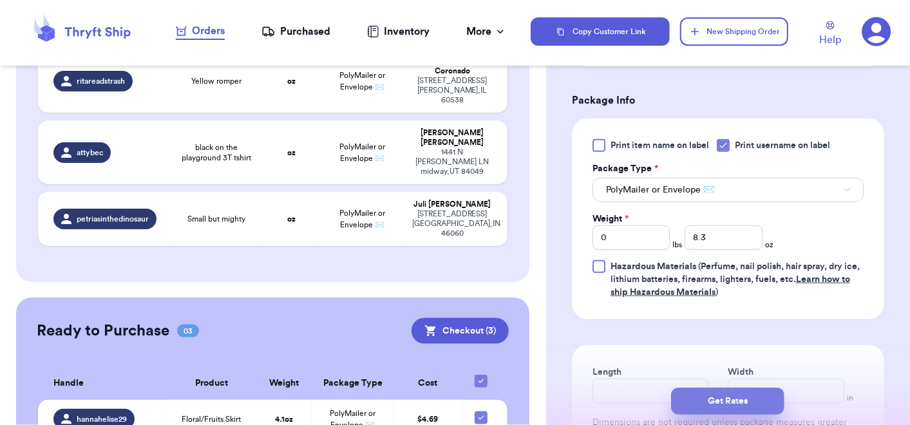
click at [732, 399] on button "Get Rates" at bounding box center [727, 401] width 113 height 27
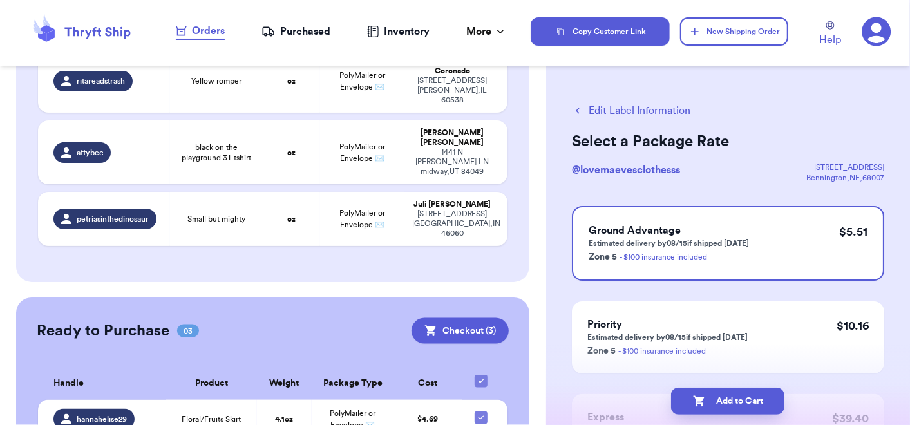
click at [732, 399] on button "Add to Cart" at bounding box center [727, 401] width 113 height 27
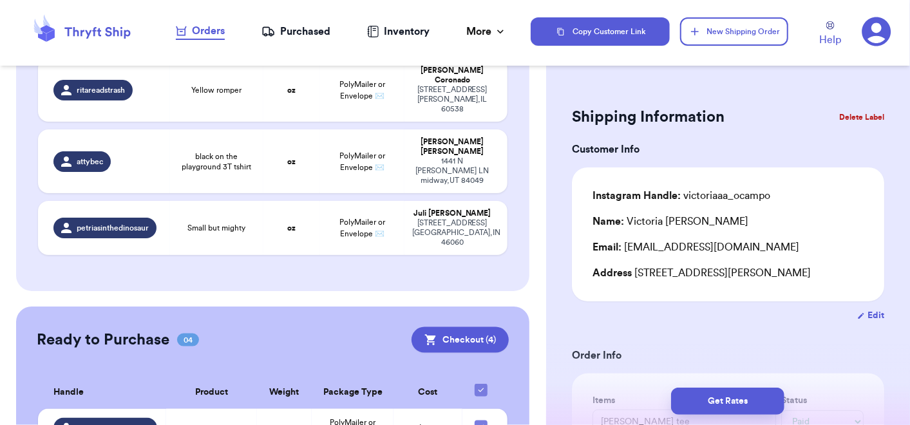
scroll to position [806, 0]
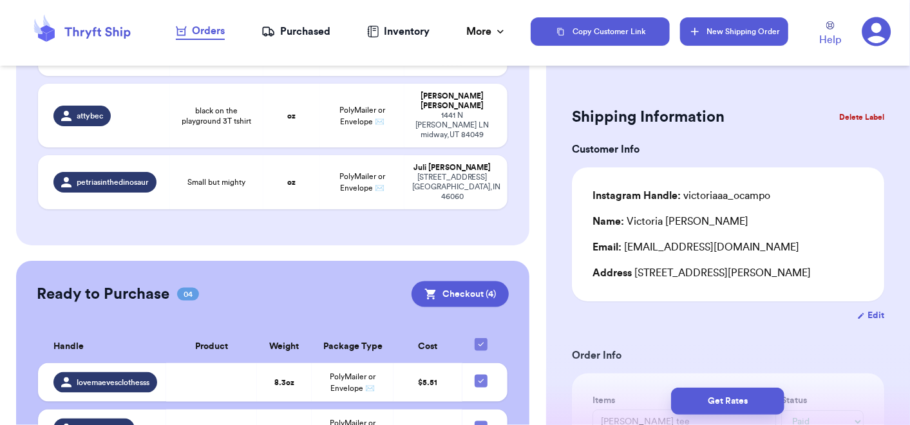
click at [717, 30] on button "New Shipping Order" at bounding box center [734, 31] width 108 height 28
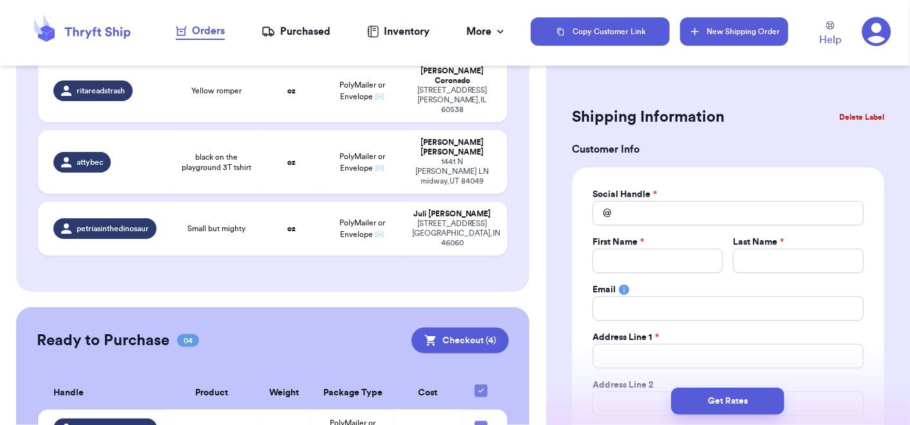
scroll to position [852, 0]
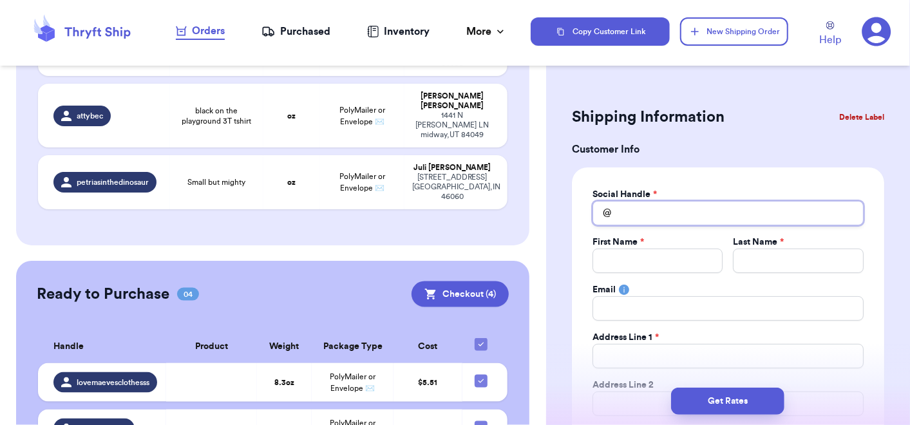
click at [625, 207] on input "Total Amount Paid" at bounding box center [727, 213] width 271 height 24
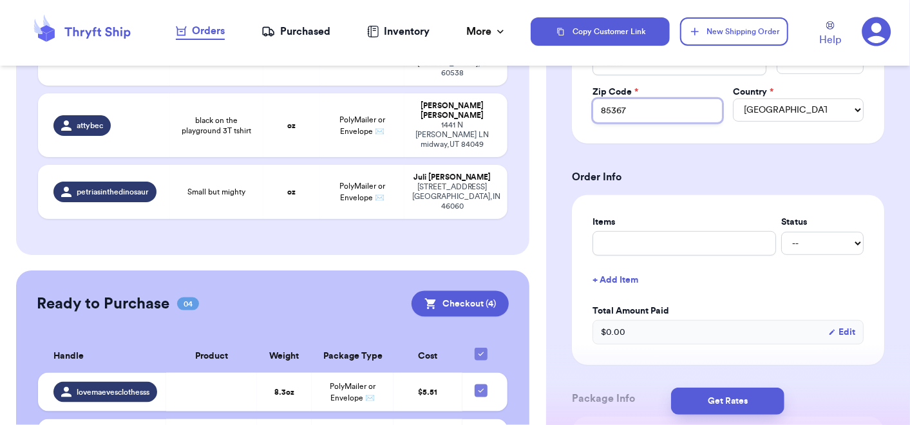
scroll to position [401, 0]
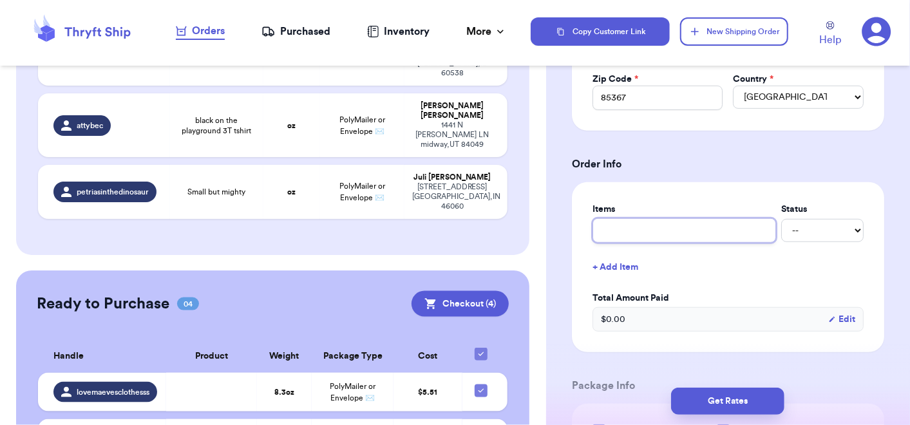
click at [652, 224] on input "text" at bounding box center [684, 230] width 184 height 24
click at [793, 228] on select "-- Paid Owes" at bounding box center [822, 230] width 82 height 23
click at [781, 219] on select "-- Paid Owes" at bounding box center [822, 230] width 82 height 23
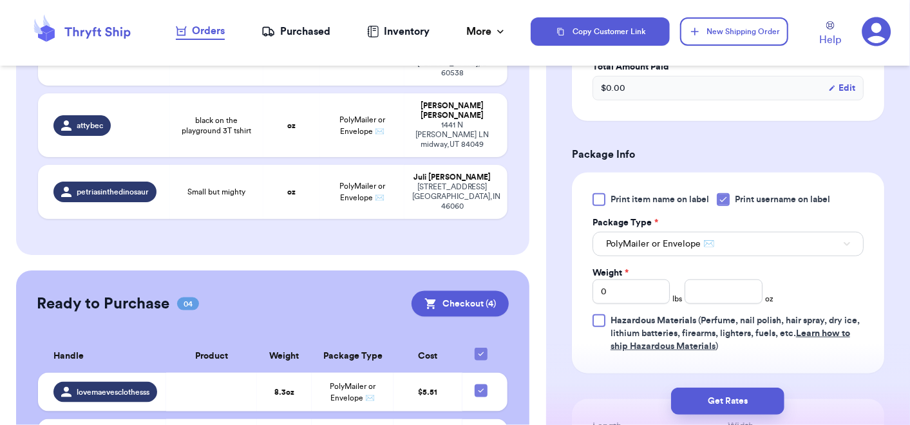
scroll to position [633, 0]
click at [742, 290] on input "number" at bounding box center [723, 291] width 77 height 24
click at [724, 401] on button "Get Rates" at bounding box center [727, 401] width 113 height 27
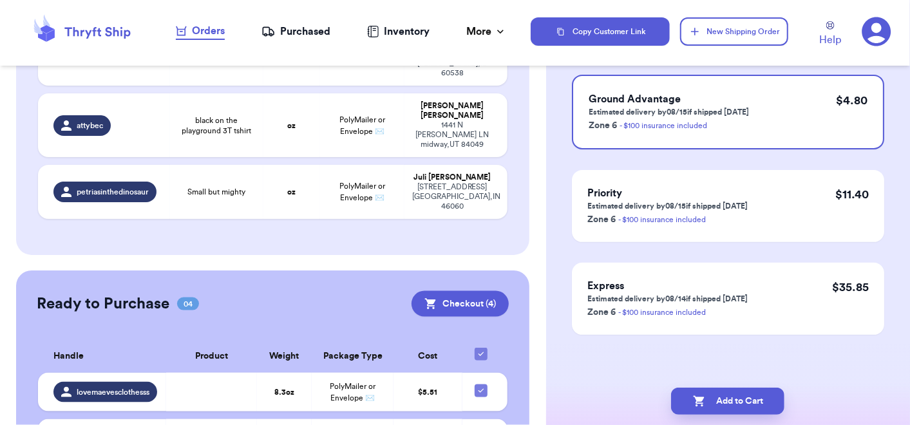
scroll to position [0, 0]
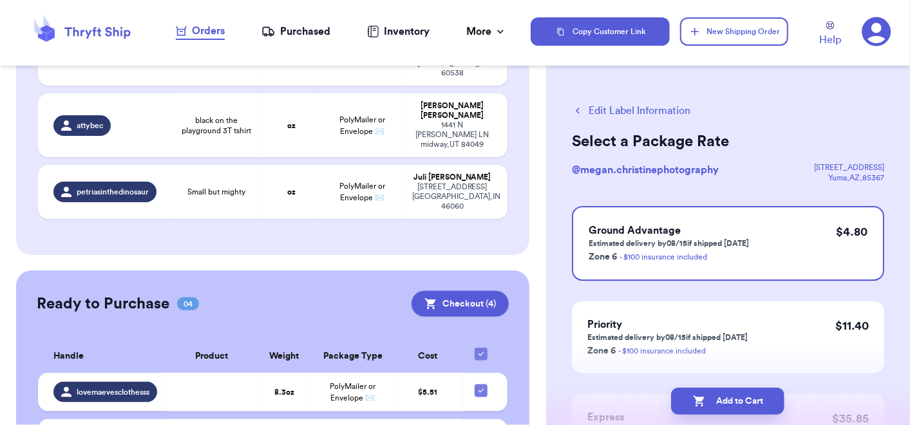
click at [724, 401] on button "Add to Cart" at bounding box center [727, 401] width 113 height 27
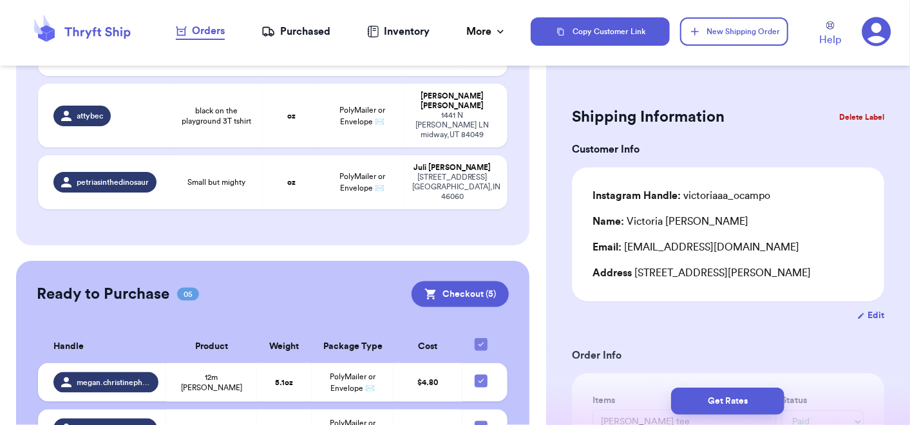
scroll to position [852, 0]
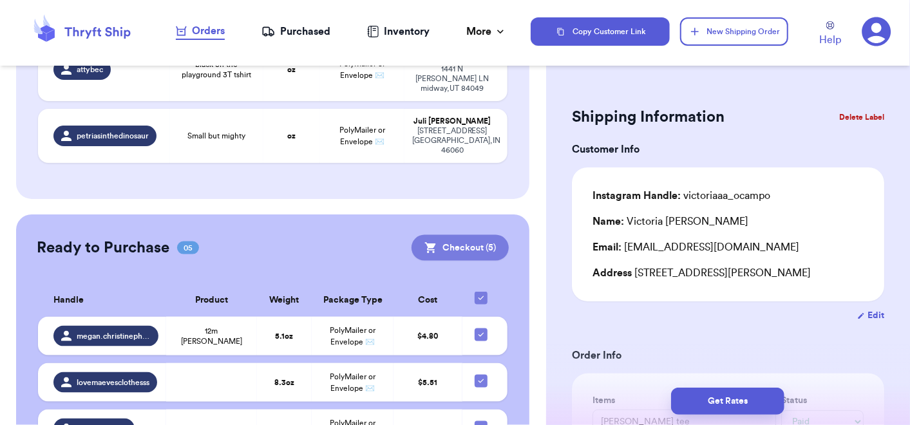
click at [462, 235] on button "Checkout ( 5 )" at bounding box center [459, 248] width 97 height 26
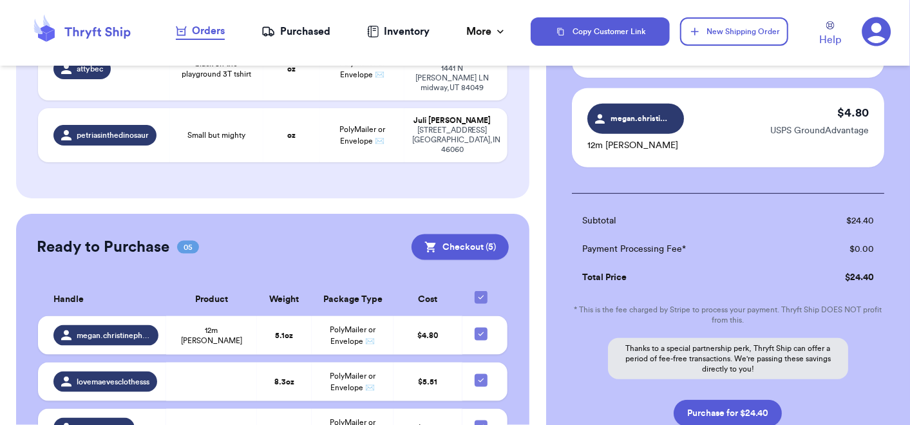
scroll to position [509, 0]
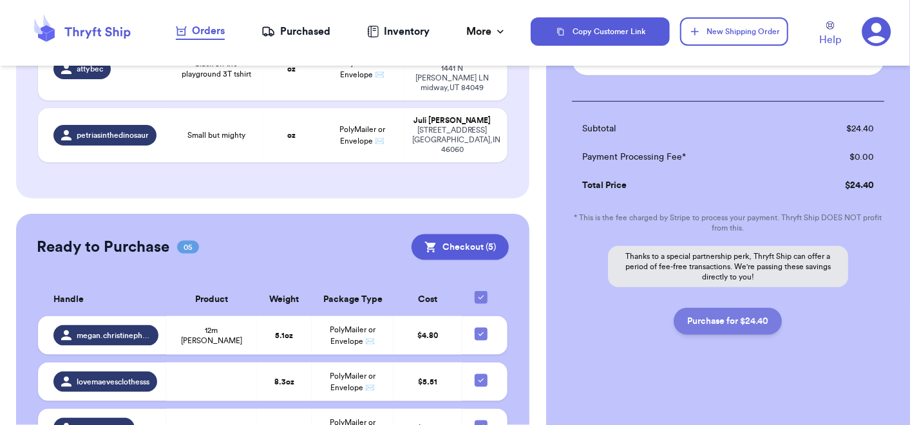
click at [703, 326] on button "Purchase for $24.40" at bounding box center [728, 321] width 108 height 27
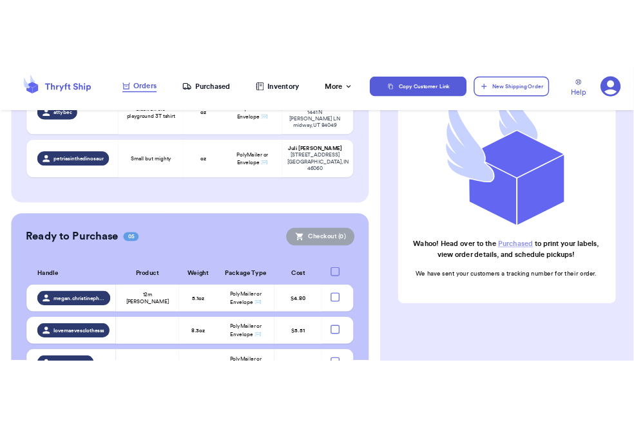
scroll to position [663, 0]
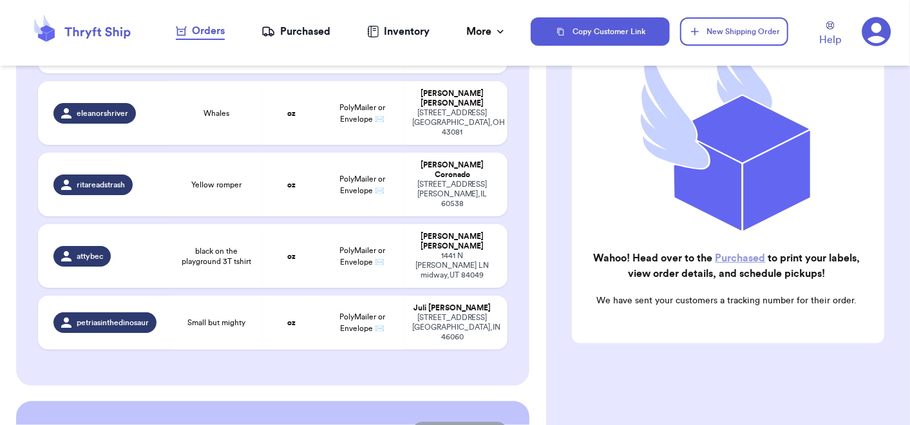
click at [736, 253] on link "Purchased" at bounding box center [740, 258] width 50 height 10
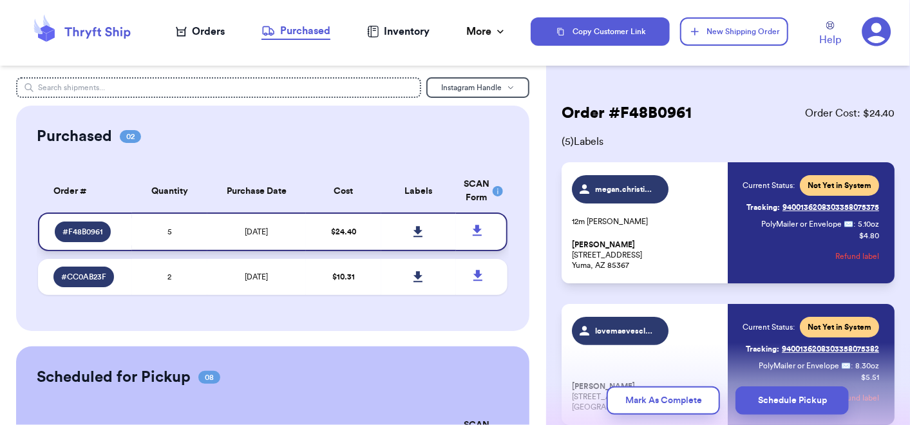
click at [413, 227] on icon at bounding box center [418, 232] width 10 height 12
